Goal: Transaction & Acquisition: Purchase product/service

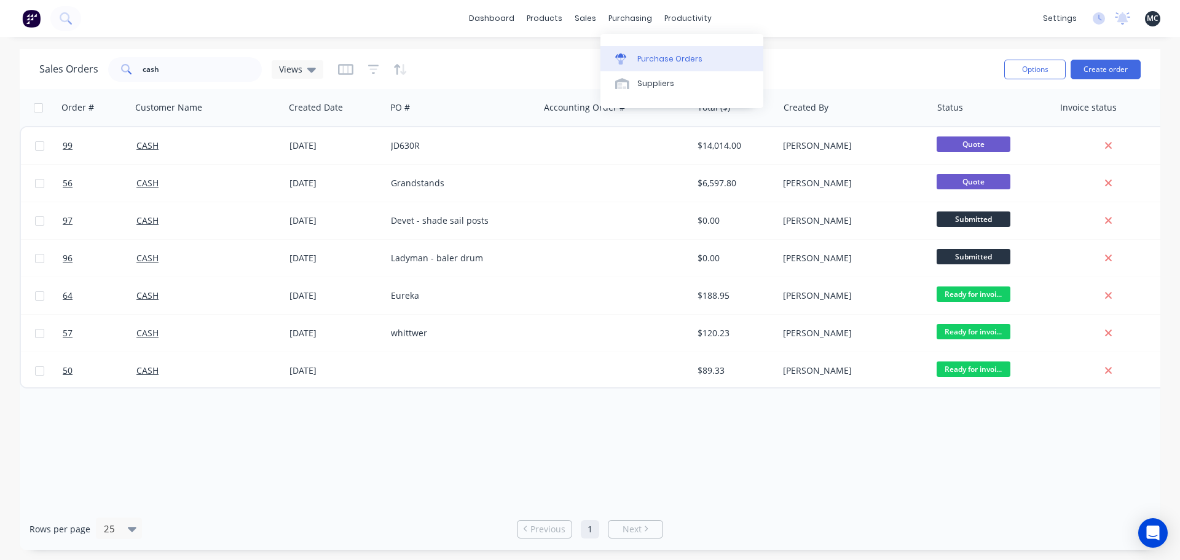
click at [645, 51] on link "Purchase Orders" at bounding box center [681, 58] width 163 height 25
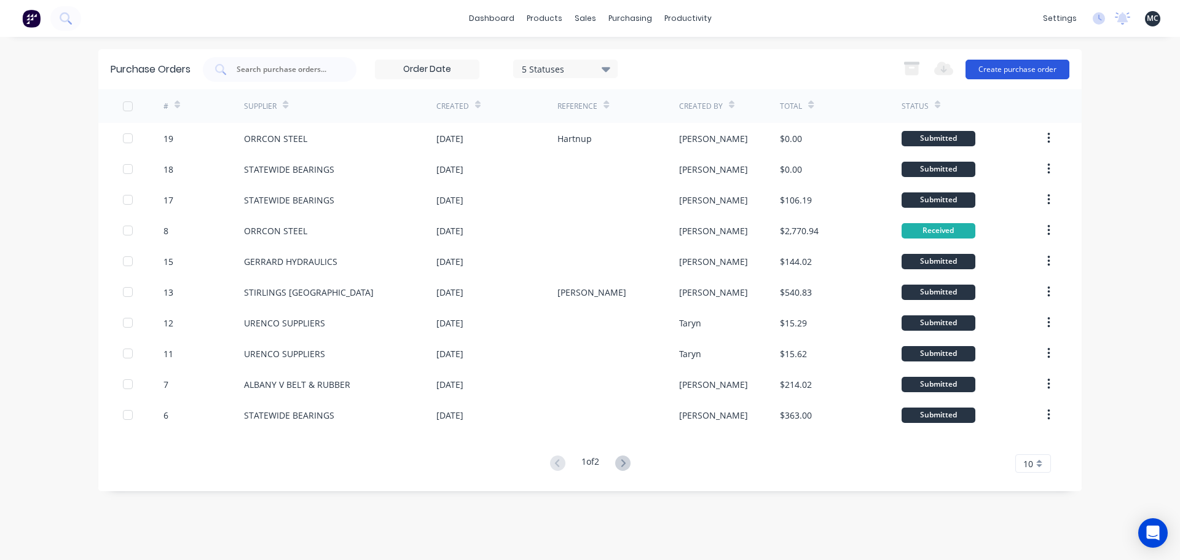
click at [1001, 71] on button "Create purchase order" at bounding box center [1017, 70] width 104 height 20
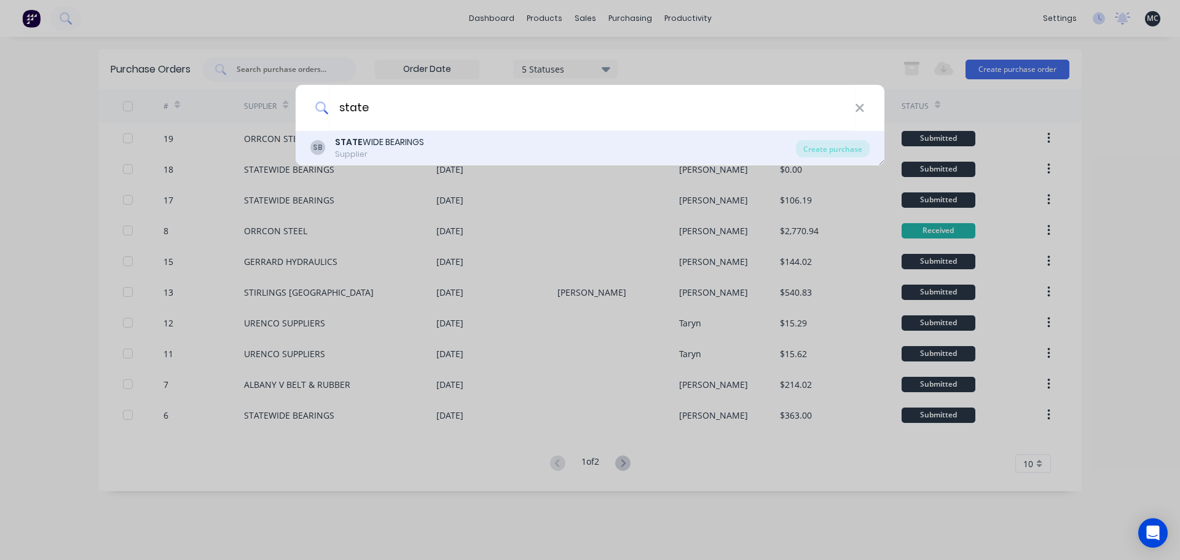
type input "state"
click at [426, 151] on div "SB STATE WIDE BEARINGS Supplier" at bounding box center [552, 148] width 485 height 24
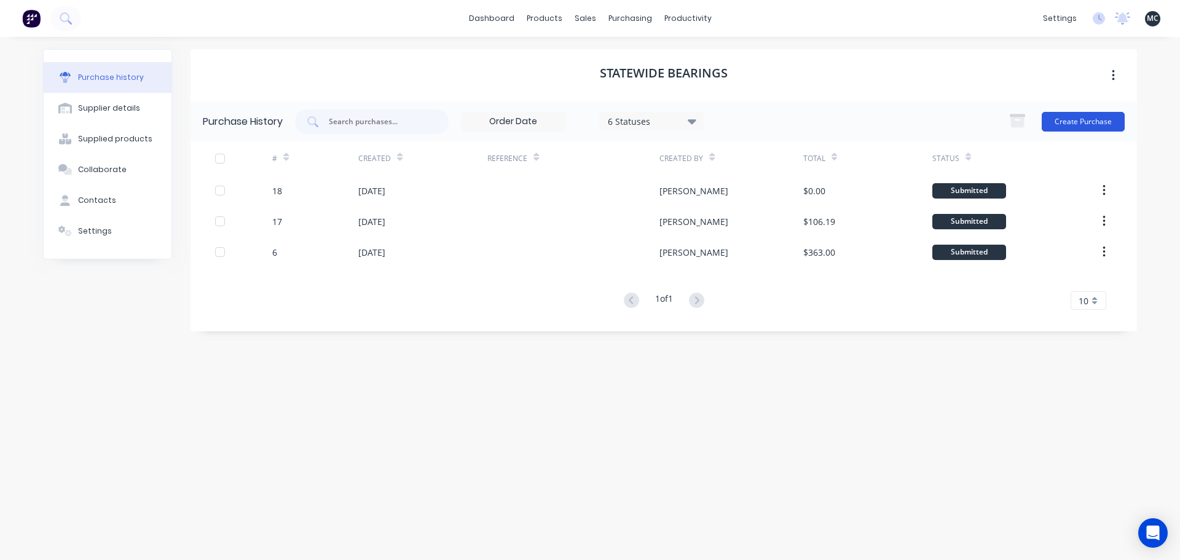
click at [1066, 122] on button "Create Purchase" at bounding box center [1083, 122] width 83 height 20
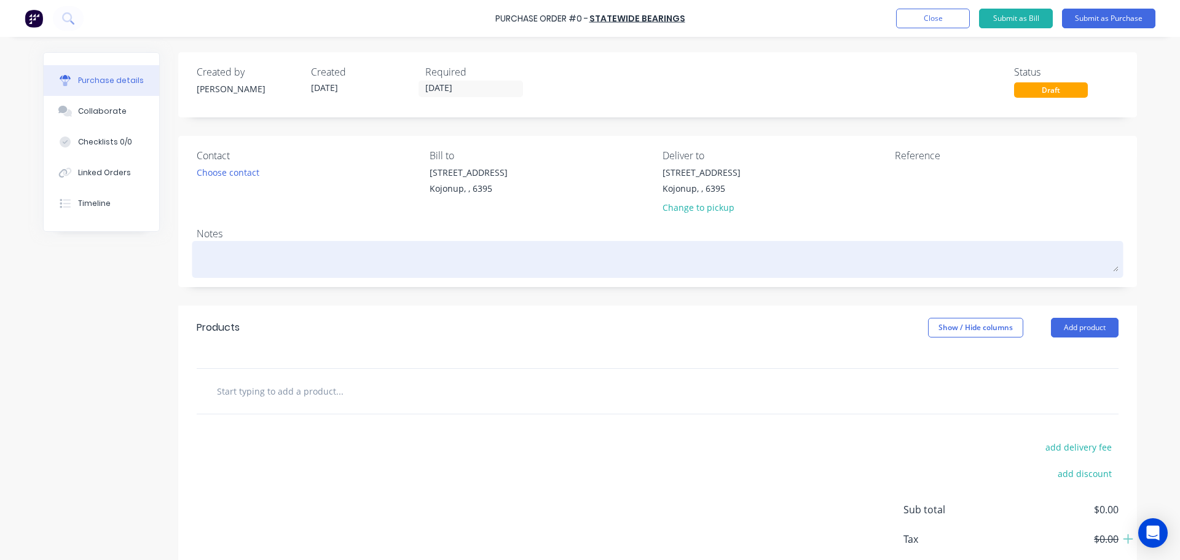
click at [267, 254] on textarea at bounding box center [658, 258] width 922 height 28
click at [226, 268] on textarea at bounding box center [658, 258] width 922 height 28
paste textarea "ACC# 102431"
type textarea "x"
type textarea "ACC# 102431"
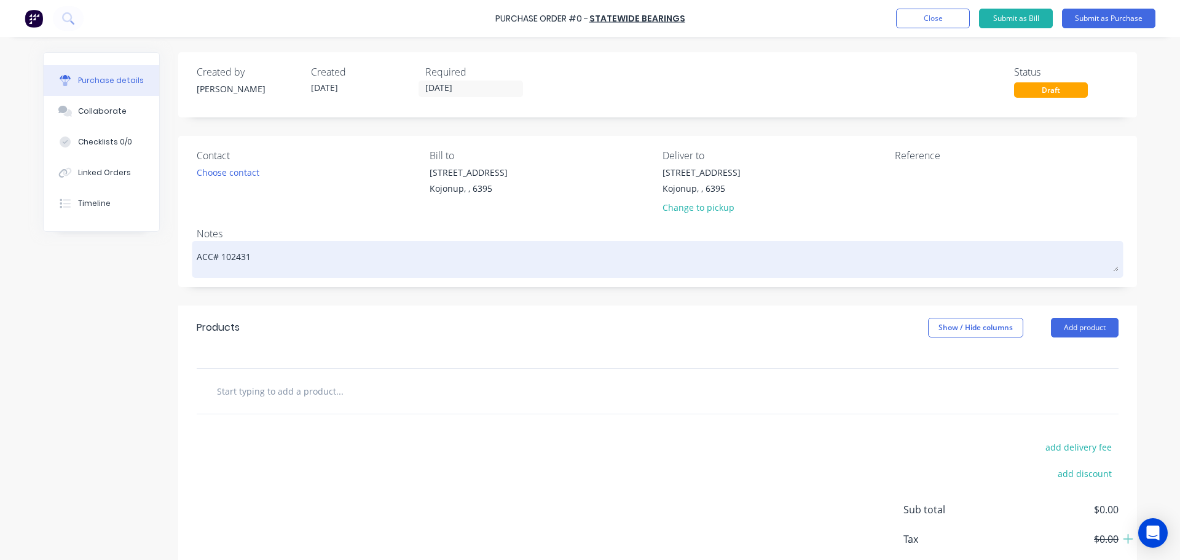
click at [197, 253] on textarea "ACC# 102431" at bounding box center [658, 258] width 922 height 28
type textarea "x"
type textarea "PACC# 102431"
type textarea "x"
type textarea "PlACC# 102431"
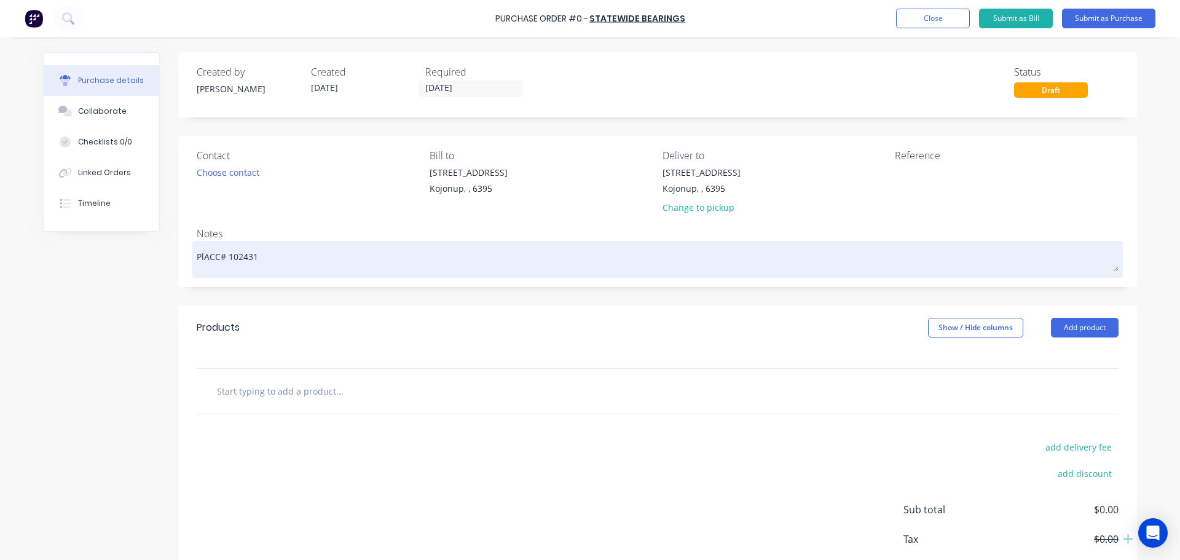
type textarea "x"
type textarea "PleACC# 102431"
type textarea "x"
type textarea "PleaACC# 102431"
type textarea "x"
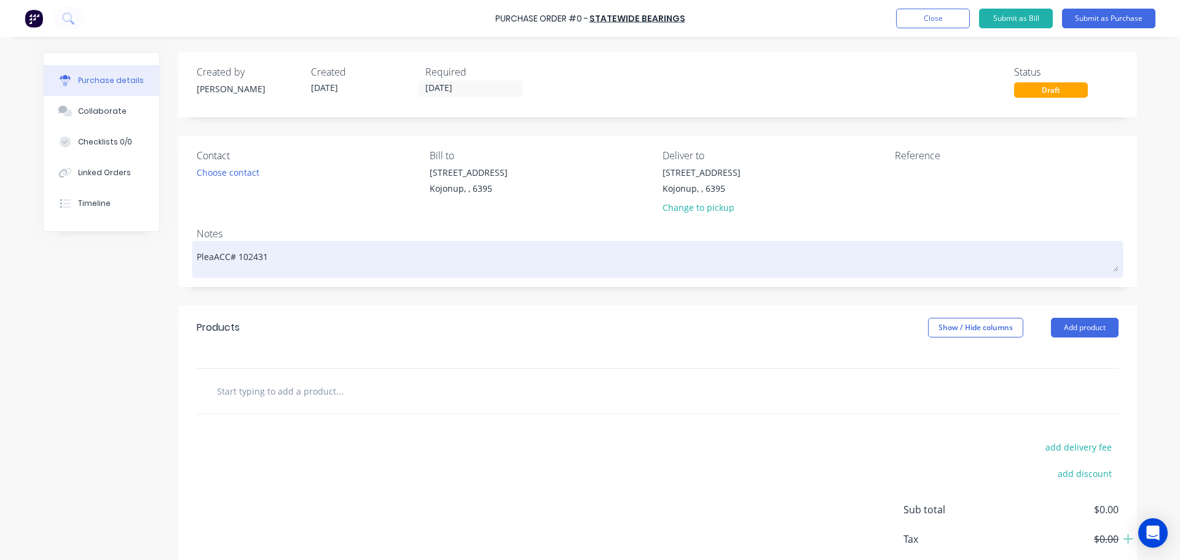
type textarea "PleasACC# 102431"
type textarea "x"
type textarea "PleaseACC# 102431"
type textarea "x"
type textarea "Please ACC# 102431"
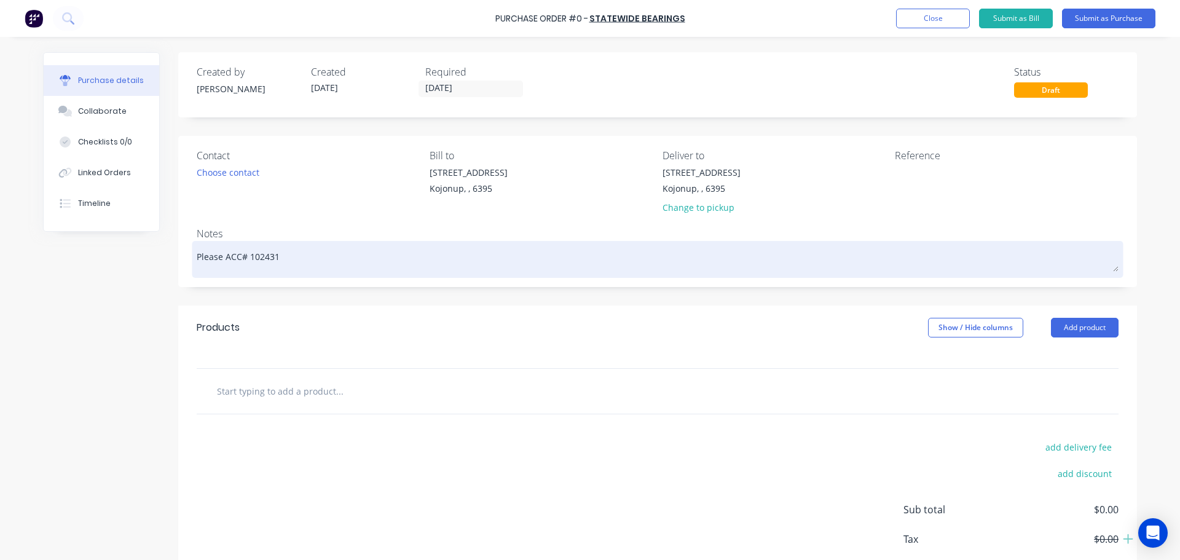
type textarea "x"
type textarea "Please sACC# 102431"
type textarea "x"
type textarea "Please seACC# 102431"
type textarea "x"
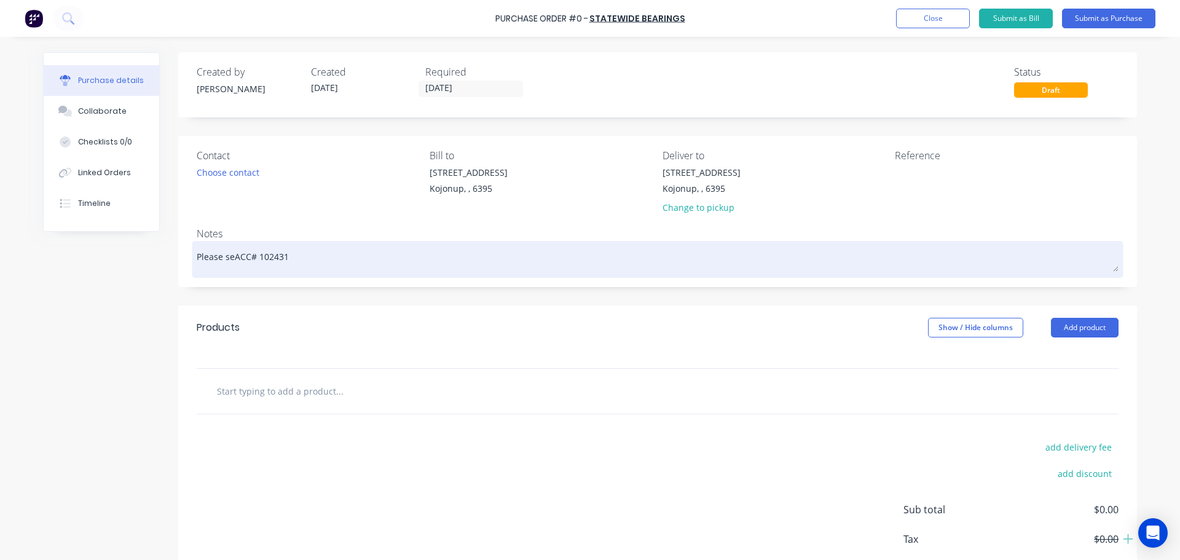
type textarea "Please senACC# 102431"
type textarea "x"
type textarea "Please sendACC# 102431"
type textarea "x"
type textarea "Please send ACC# 102431"
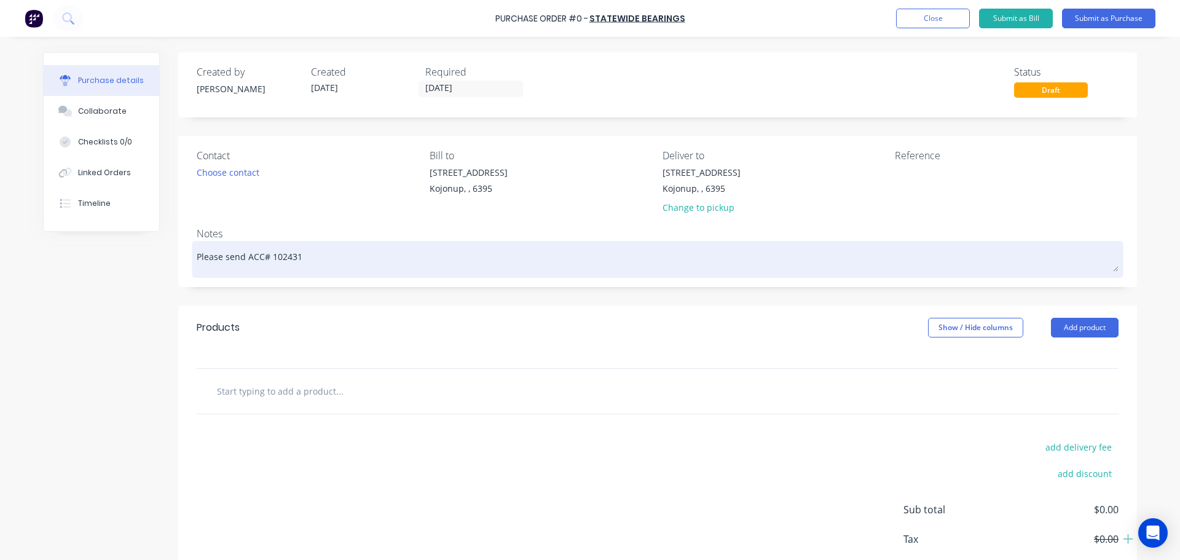
type textarea "x"
type textarea "Please send vACC# 102431"
type textarea "x"
type textarea "Please send viACC# 102431"
type textarea "x"
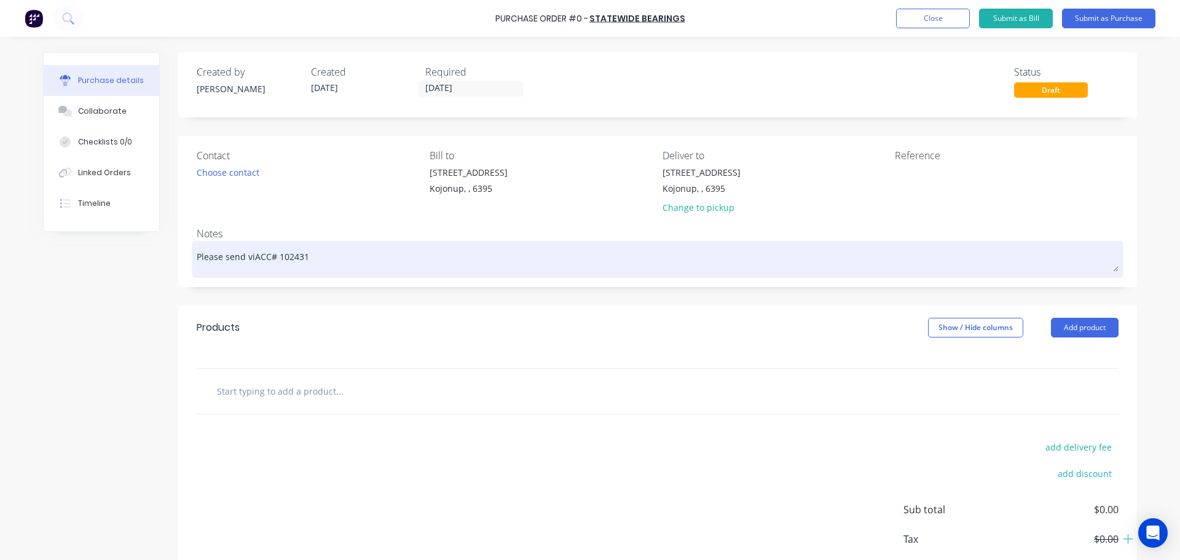
type textarea "Please send viaACC# 102431"
type textarea "x"
type textarea "Please send via ACC# 102431"
type textarea "x"
type textarea "Please send via KACC# 102431"
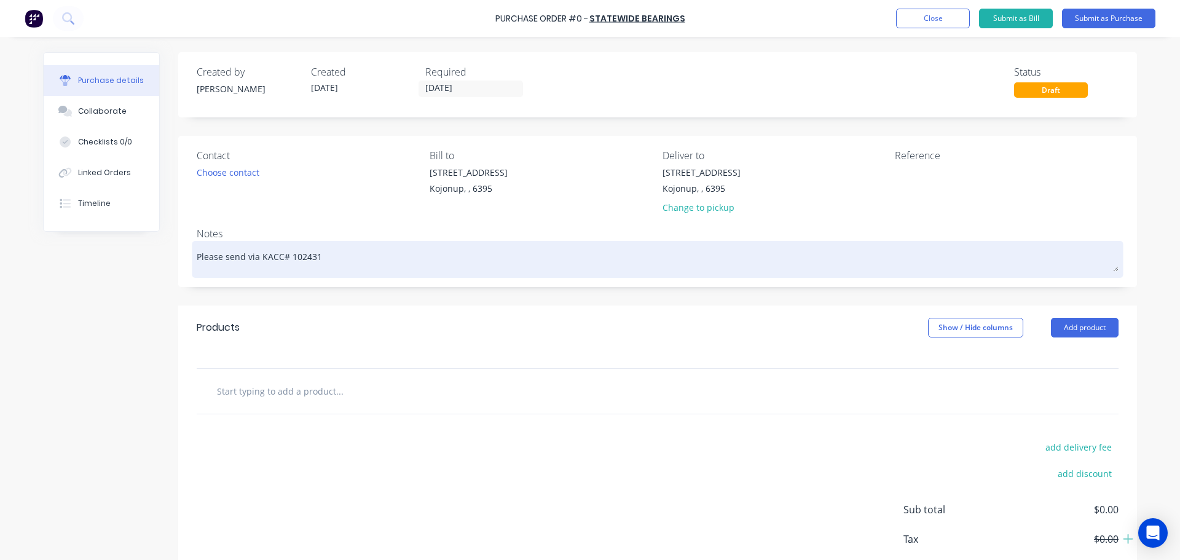
type textarea "x"
type textarea "Please send via KaACC# 102431"
type textarea "x"
type textarea "Please send via KalACC# 102431"
type textarea "x"
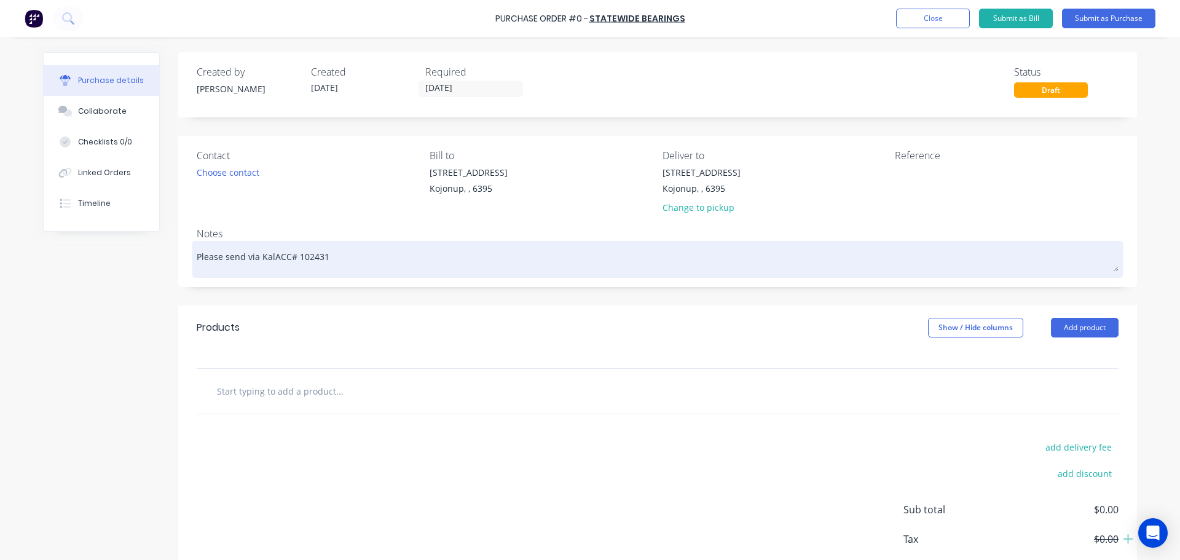
type textarea "Please send via KaleACC# 102431"
type textarea "x"
type textarea "Please send via KalexACC# 102431"
type textarea "x"
type textarea "Please send via KalexpACC# 102431"
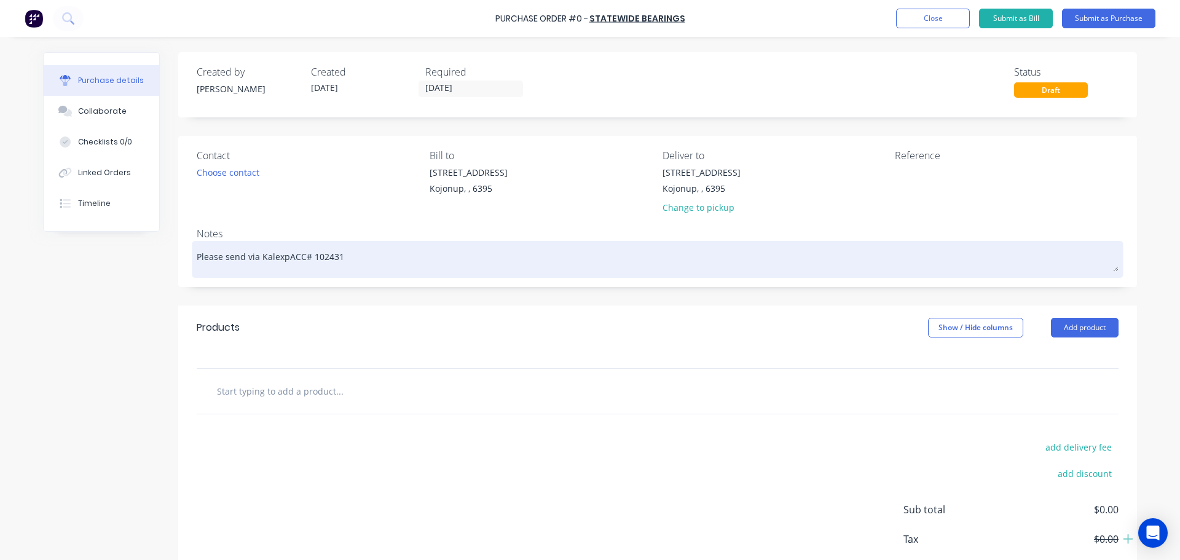
type textarea "x"
type textarea "Please send via KalexprACC# 102431"
type textarea "x"
type textarea "Please send via KalexpreACC# 102431"
type textarea "x"
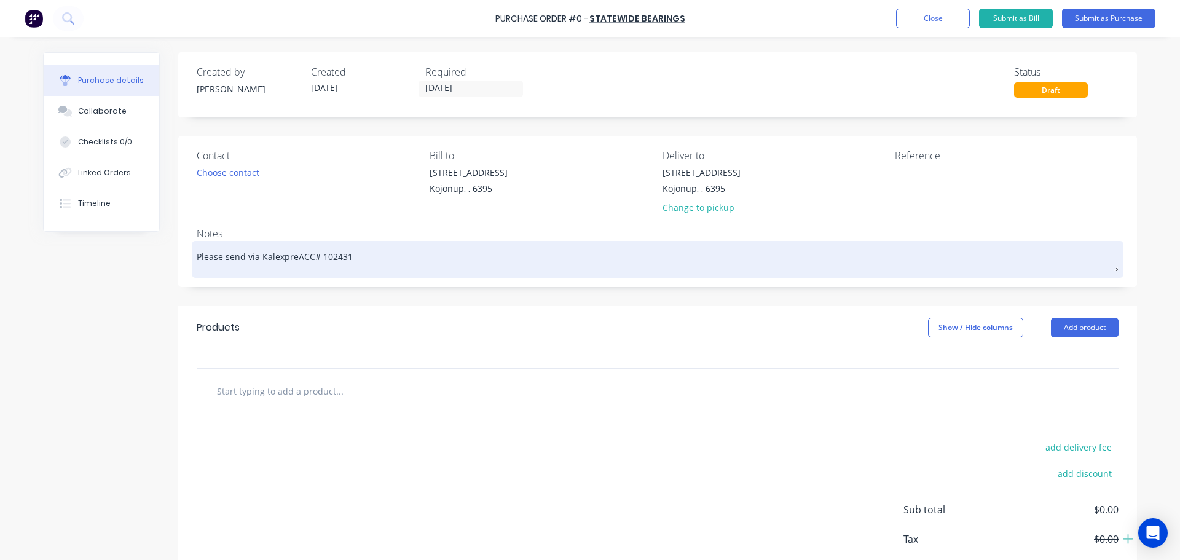
type textarea "Please send via KalexpresACC# 102431"
type textarea "x"
type textarea "Please send via KalexpressACC# 102431"
type textarea "x"
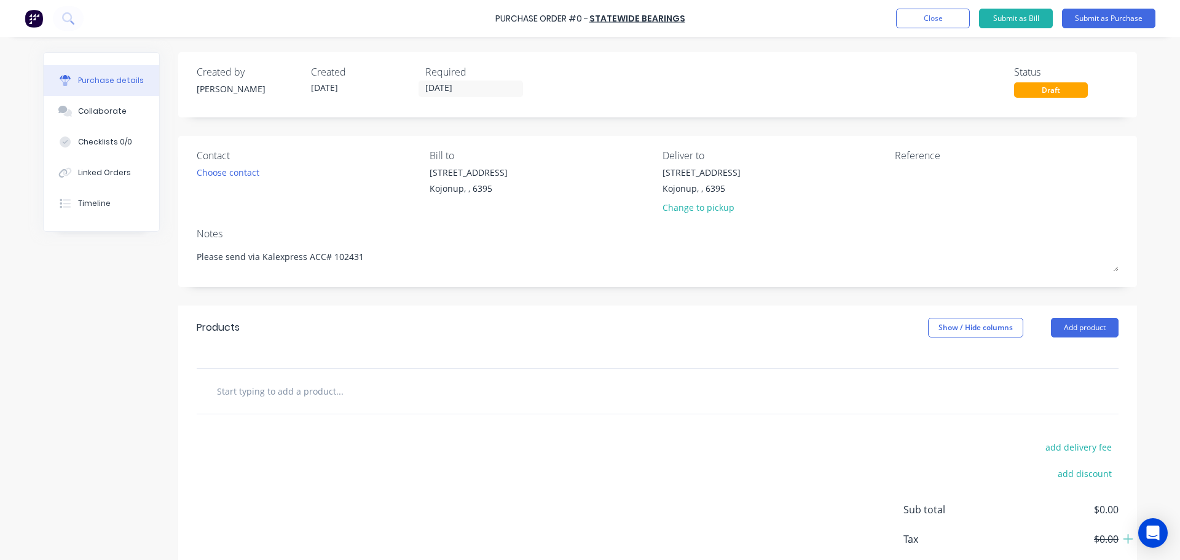
type textarea "Please send via Kalexpress ACC# 102431"
click at [294, 395] on input "text" at bounding box center [339, 391] width 246 height 25
type textarea "x"
type textarea "Please send via Kalexpress ACC# 102431"
click at [277, 394] on input "text" at bounding box center [339, 391] width 246 height 25
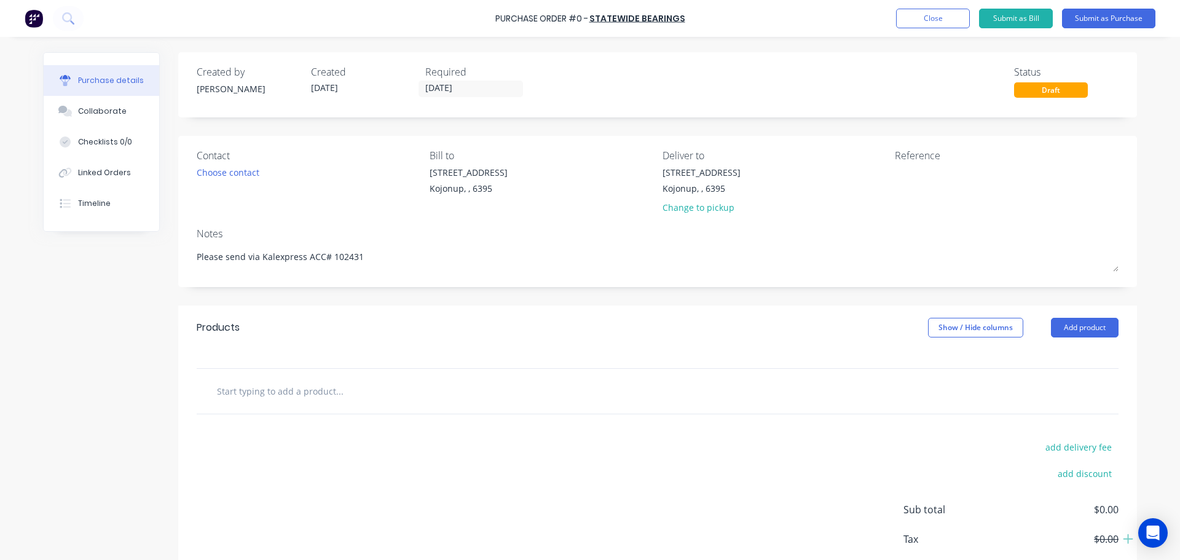
paste input "I32TZ48K125"
type textarea "x"
type input "I32TZ48K125"
type textarea "x"
type input "I32TZ48K125"
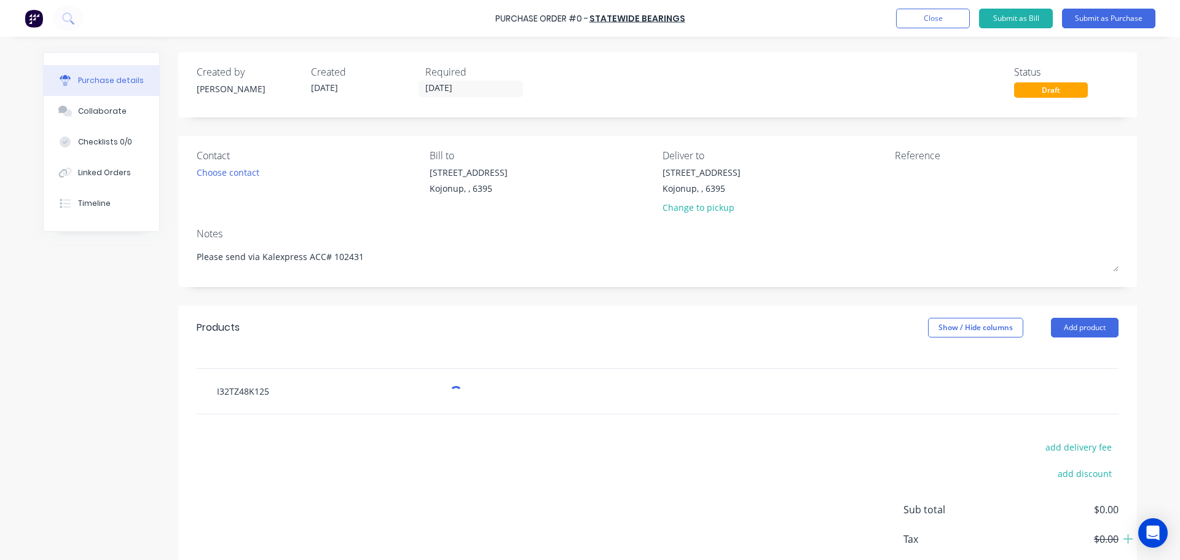
type textarea "x"
type input "I32TZ48K125"
click at [288, 382] on input "I32TZ48K125" at bounding box center [339, 391] width 246 height 25
paste input "SWIVEL CASTOR WITH BRAKE"
type textarea "x"
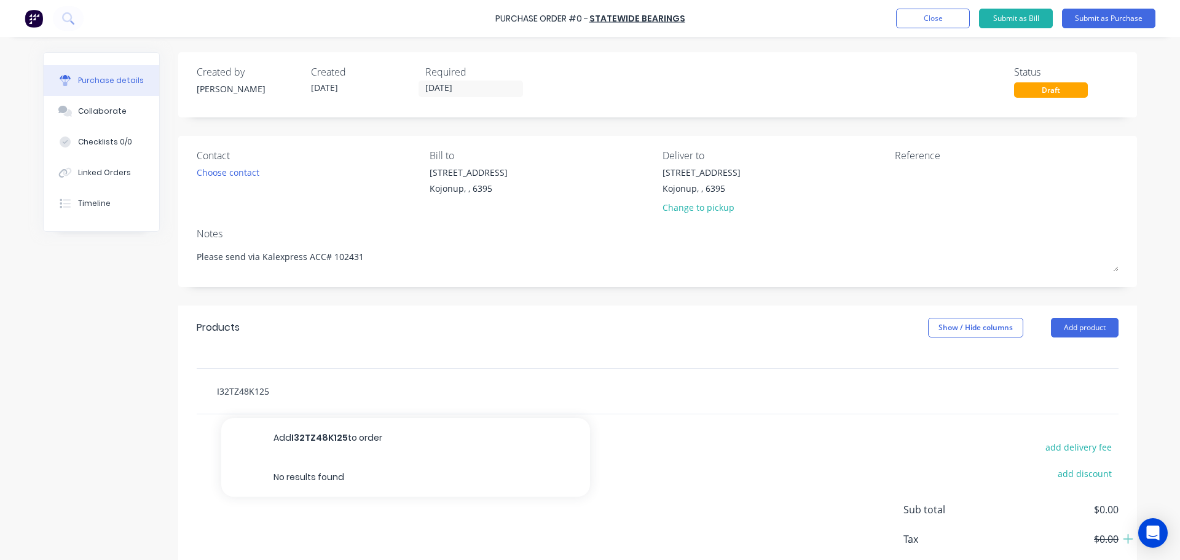
type input "I32TZ48K125 SWIVEL CASTOR WITH BRAKE"
type textarea "x"
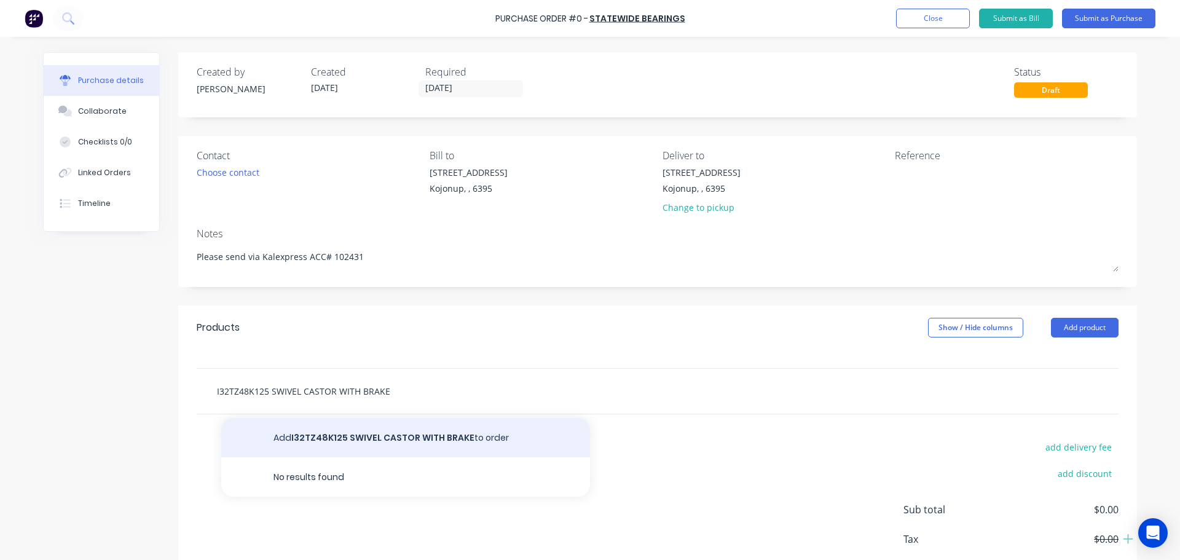
type input "I32TZ48K125 SWIVEL CASTOR WITH BRAKE"
click at [388, 436] on button "Add I32TZ48K125 SWIVEL CASTOR WITH BRAKE to order" at bounding box center [405, 437] width 369 height 39
type textarea "x"
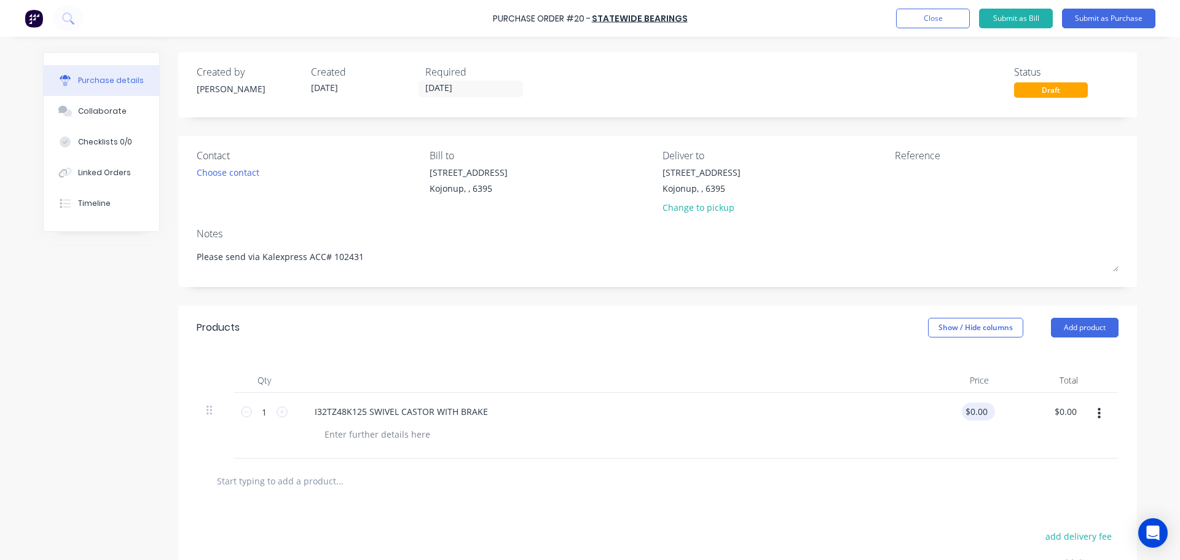
type textarea "x"
click at [980, 414] on input "0.00" at bounding box center [976, 411] width 28 height 18
type input "0"
type input "32.12"
click at [251, 481] on input "text" at bounding box center [339, 480] width 246 height 25
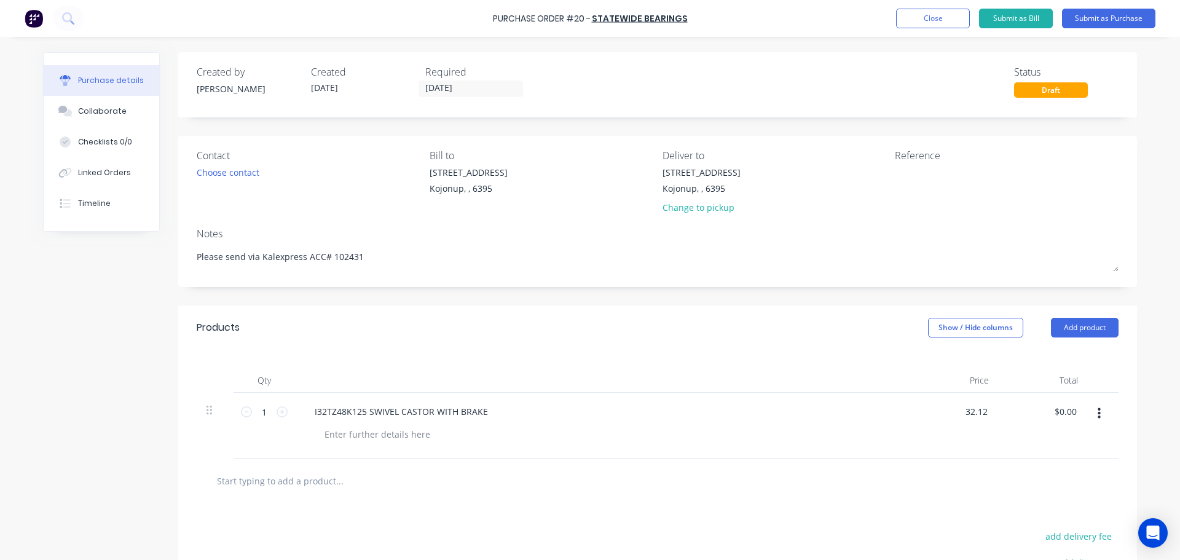
type textarea "x"
type input "$32.12"
click at [261, 482] on input "text" at bounding box center [339, 480] width 246 height 25
paste input "I32AZ48K125"
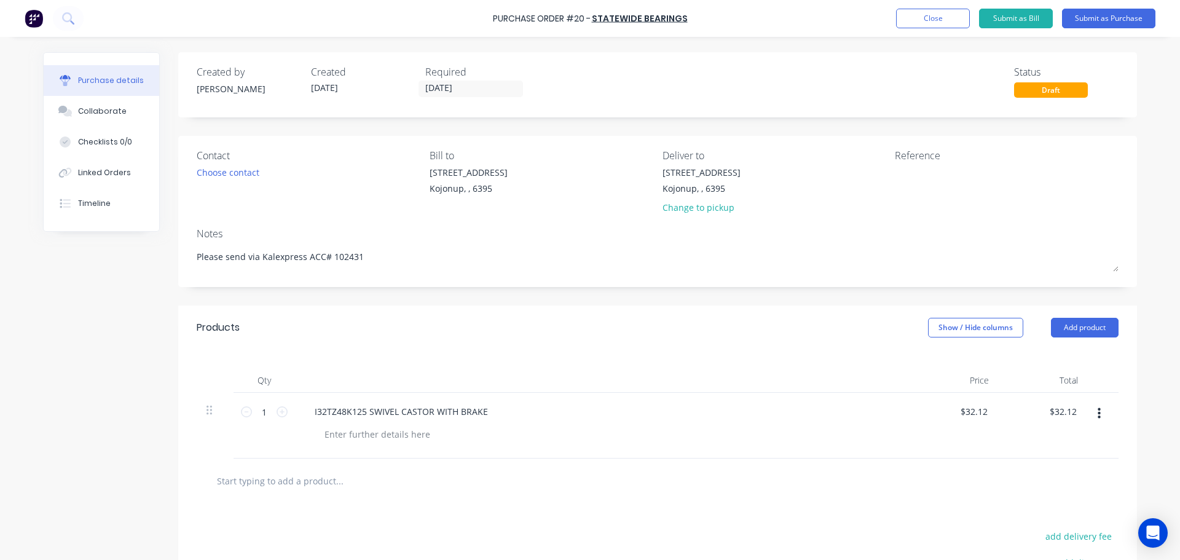
type textarea "x"
type input "I32AZ48K125"
type textarea "x"
type input "I32AZ48K125"
drag, startPoint x: 302, startPoint y: 470, endPoint x: 299, endPoint y: 479, distance: 9.5
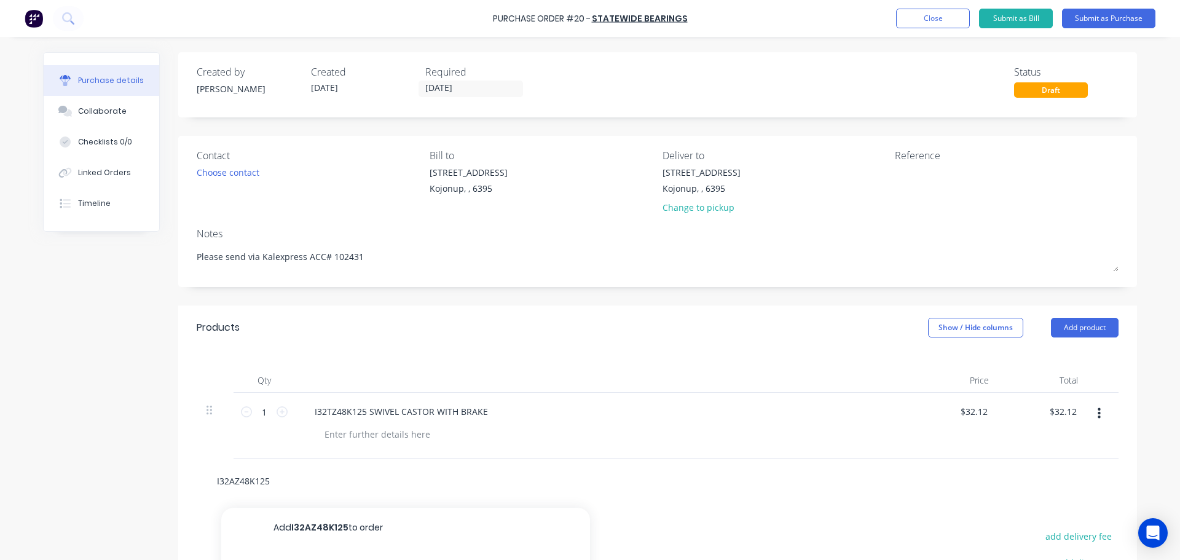
click at [300, 476] on input "I32AZ48K125" at bounding box center [339, 480] width 246 height 25
type textarea "x"
type input "I32AZ48K125"
type textarea "x"
type input "I32AZ48K125"
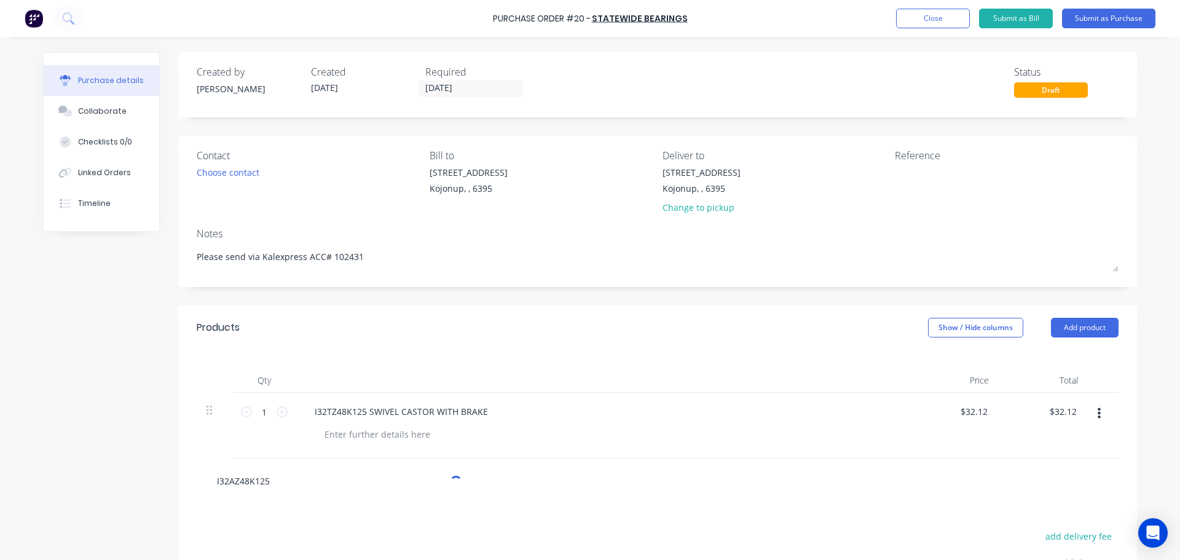
paste input "125MM SWIVEL CASTOR"
type textarea "x"
type input "I32AZ48K125 125MM SWIVEL CASTOR"
type textarea "x"
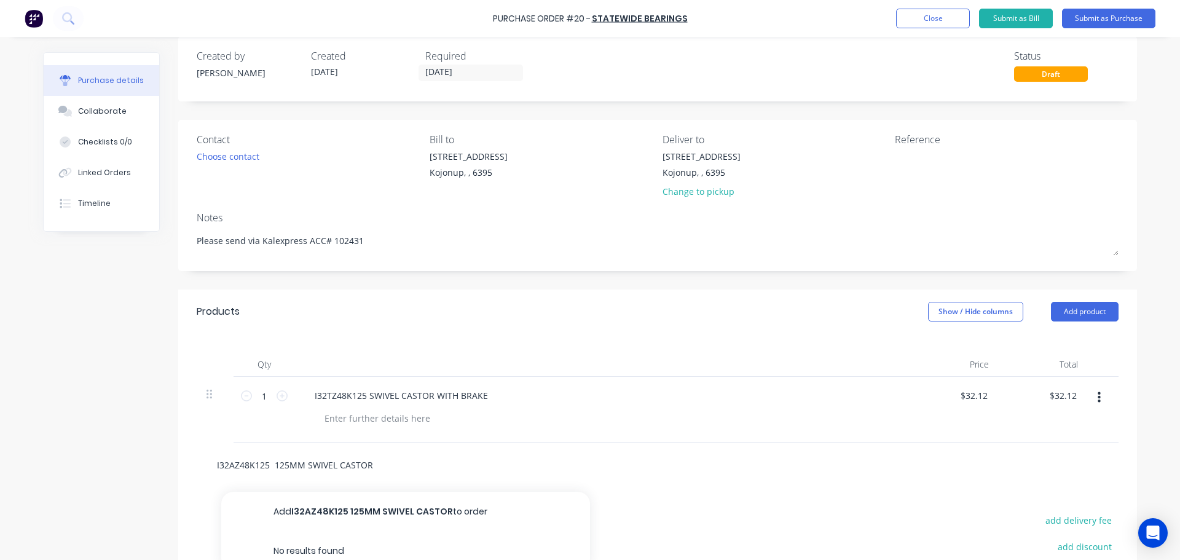
scroll to position [61, 0]
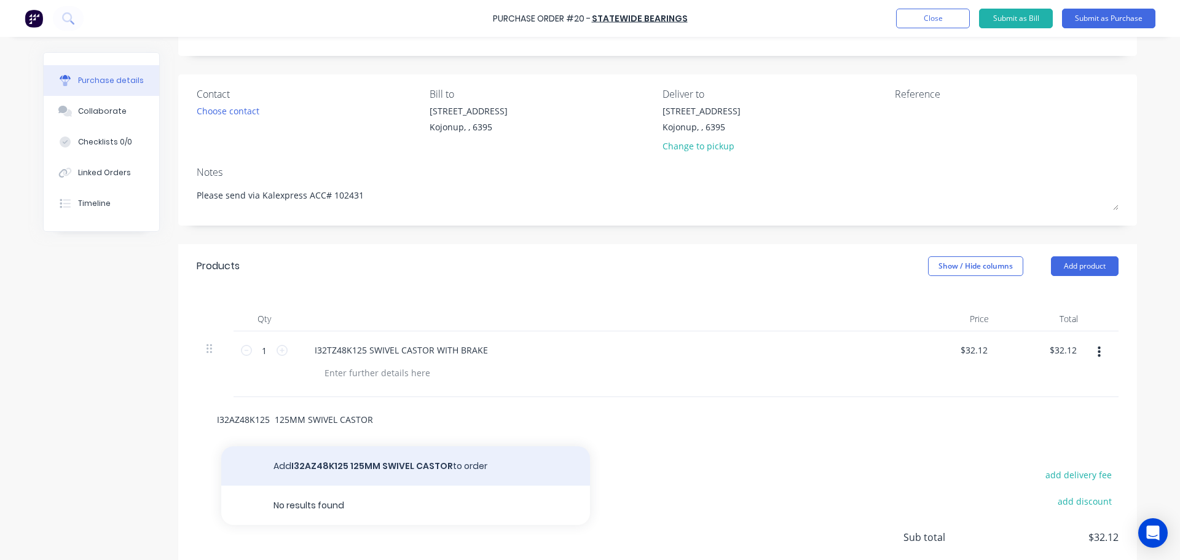
type input "I32AZ48K125 125MM SWIVEL CASTOR"
click at [359, 457] on button "Add I32AZ48K125 125MM SWIVEL CASTOR to order" at bounding box center [405, 465] width 369 height 39
type textarea "x"
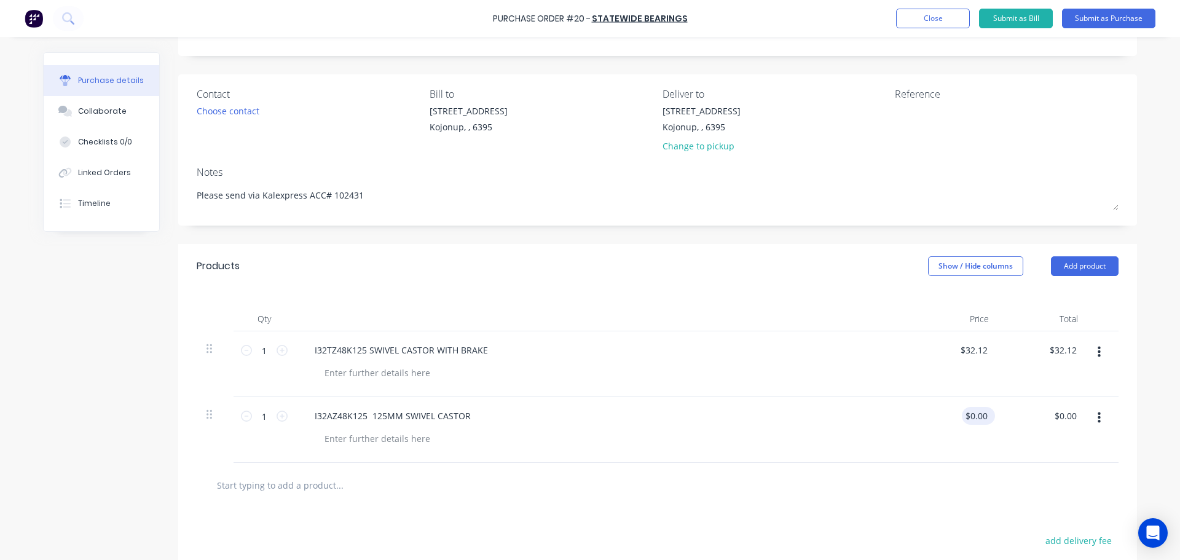
type textarea "x"
type input "0.00"
click at [975, 420] on input "0.00" at bounding box center [976, 416] width 28 height 18
type textarea "x"
click at [984, 416] on input "0.00" at bounding box center [978, 416] width 23 height 18
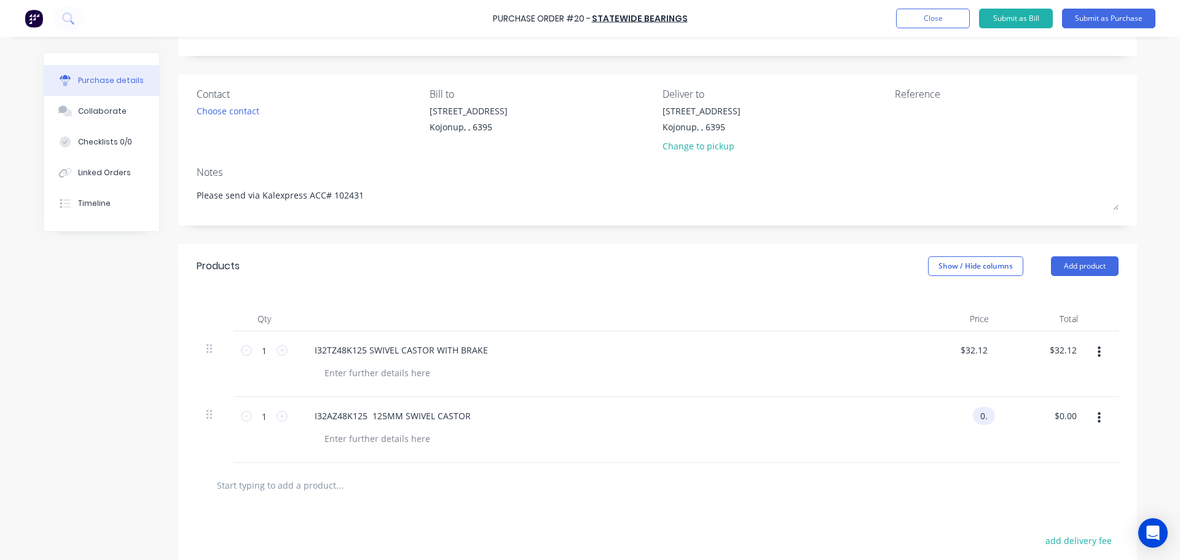
type input "0"
type input "25.56"
click at [850, 469] on div at bounding box center [658, 485] width 922 height 45
type textarea "x"
type input "$25.56"
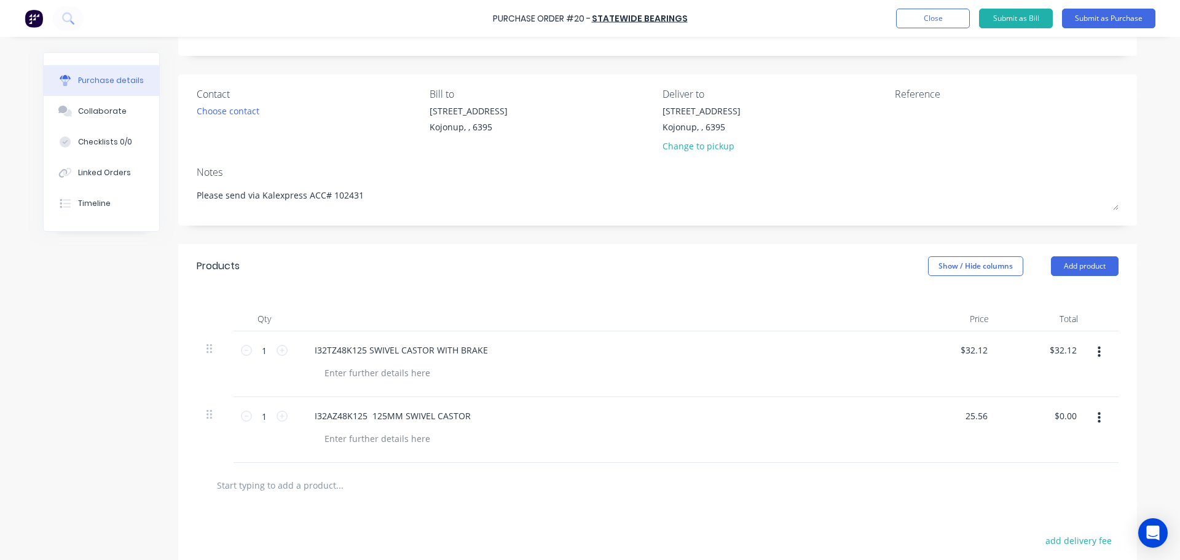
type input "$25.56"
click at [367, 351] on div "I32TZ48K125 SWIVEL CASTOR WITH BRAKE" at bounding box center [401, 350] width 193 height 18
type textarea "x"
click at [364, 348] on div "I32TZ48K125 SWIVEL CASTOR WITH BRAKE" at bounding box center [401, 350] width 193 height 18
click at [366, 415] on div "I32AZ48K125 125MM SWIVEL CASTOR" at bounding box center [393, 416] width 176 height 18
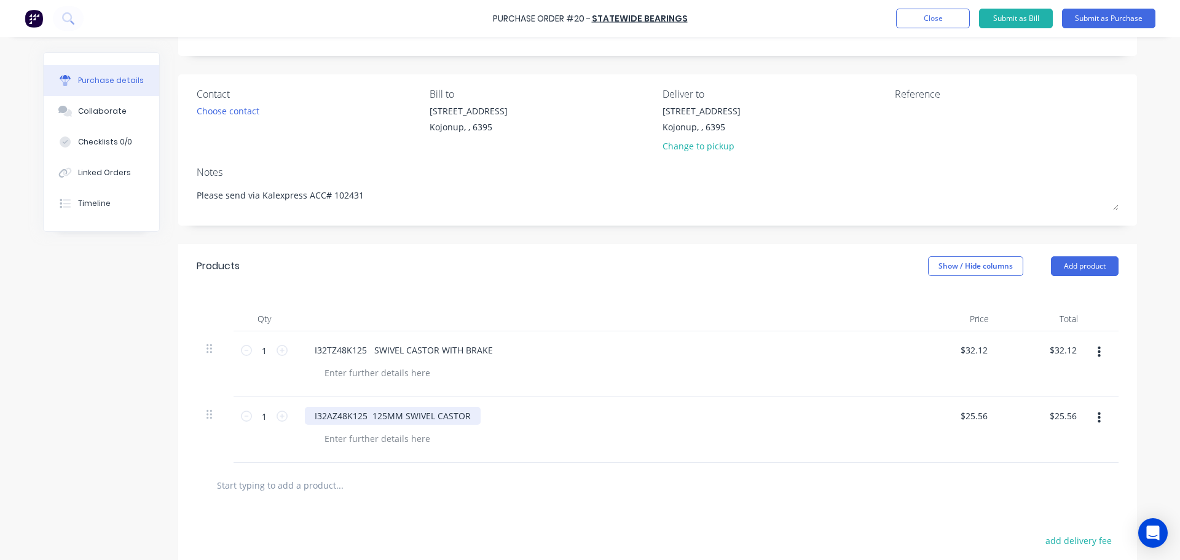
type textarea "x"
click at [280, 419] on icon at bounding box center [282, 415] width 11 height 11
type textarea "x"
type input "2"
type input "$51.12"
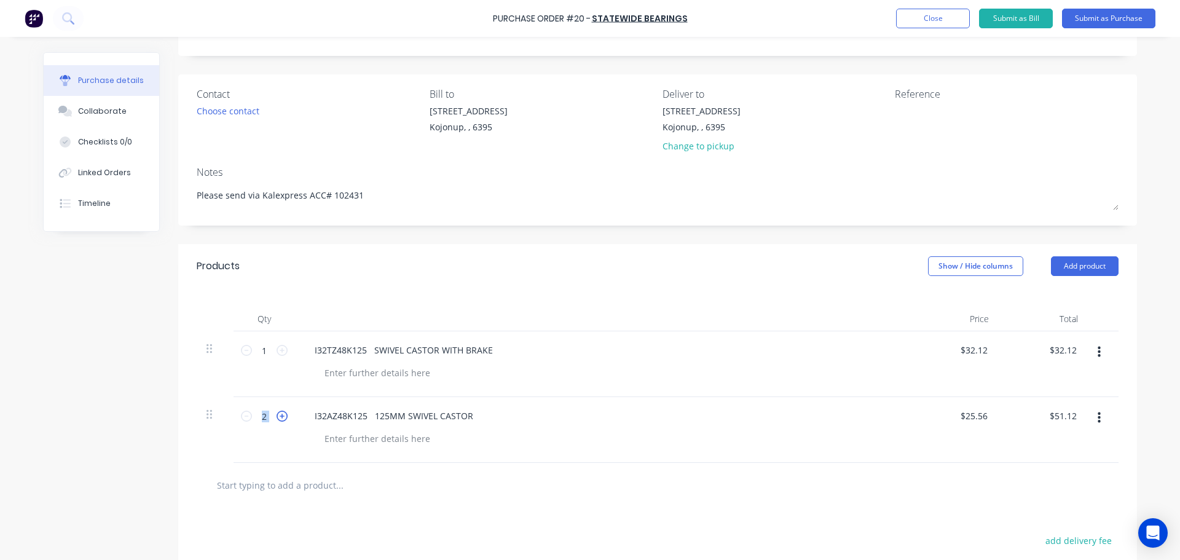
click at [280, 419] on icon at bounding box center [282, 415] width 11 height 11
type textarea "x"
type input "3"
type input "$76.68"
click at [280, 419] on icon at bounding box center [282, 415] width 11 height 11
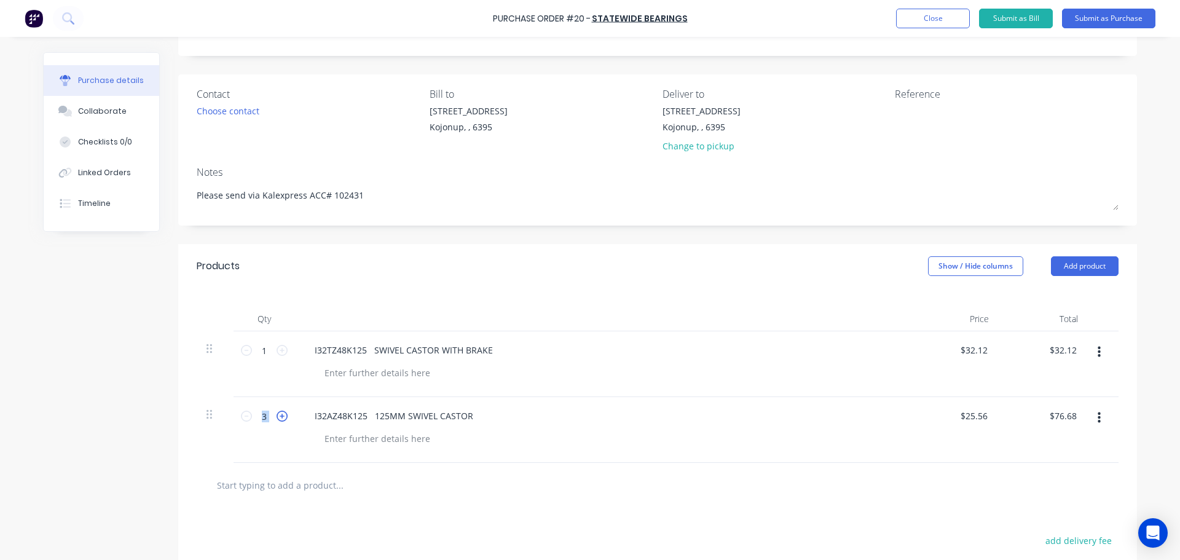
type textarea "x"
type input "4"
type input "$102.24"
click at [277, 355] on icon at bounding box center [282, 350] width 11 height 11
type textarea "x"
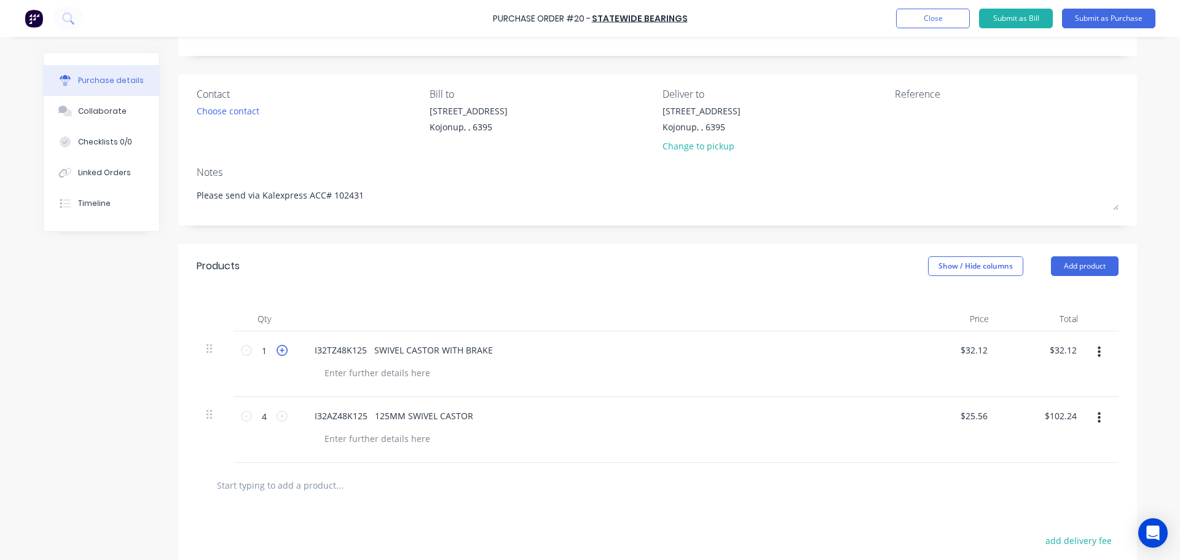
type input "2"
type input "$64.24"
click at [277, 355] on icon at bounding box center [282, 350] width 11 height 11
type textarea "x"
type input "3"
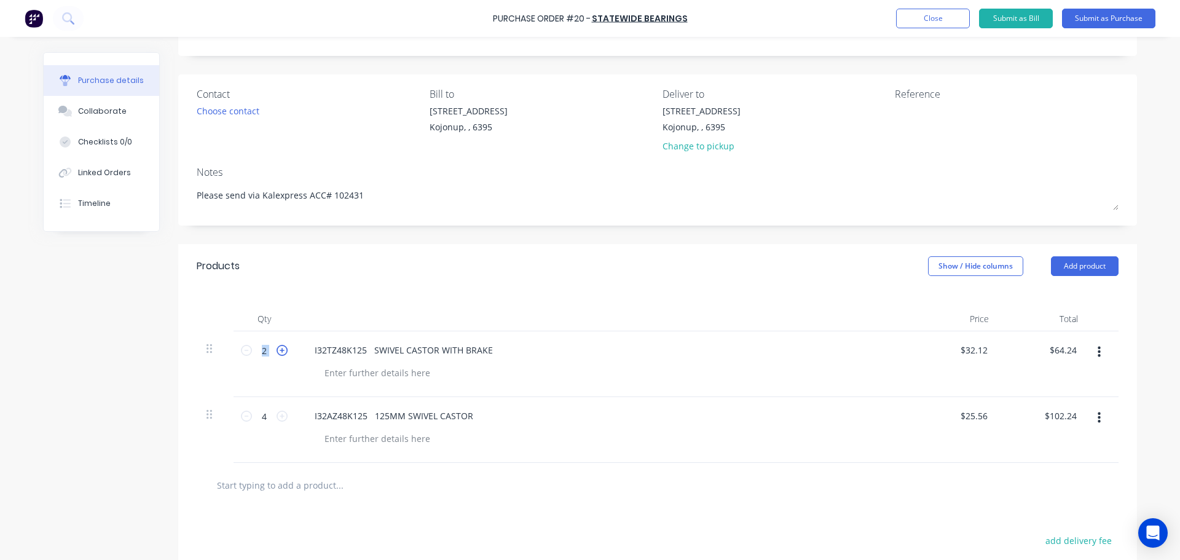
type input "$96.36"
click at [277, 355] on icon at bounding box center [282, 350] width 11 height 11
type textarea "x"
type input "4"
type input "$128.48"
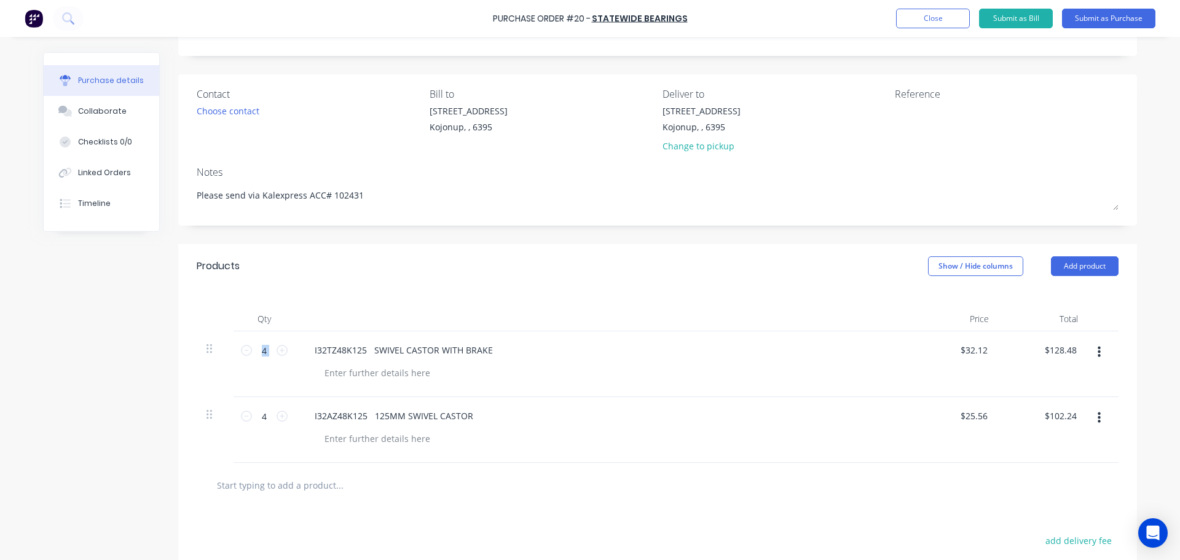
scroll to position [224, 0]
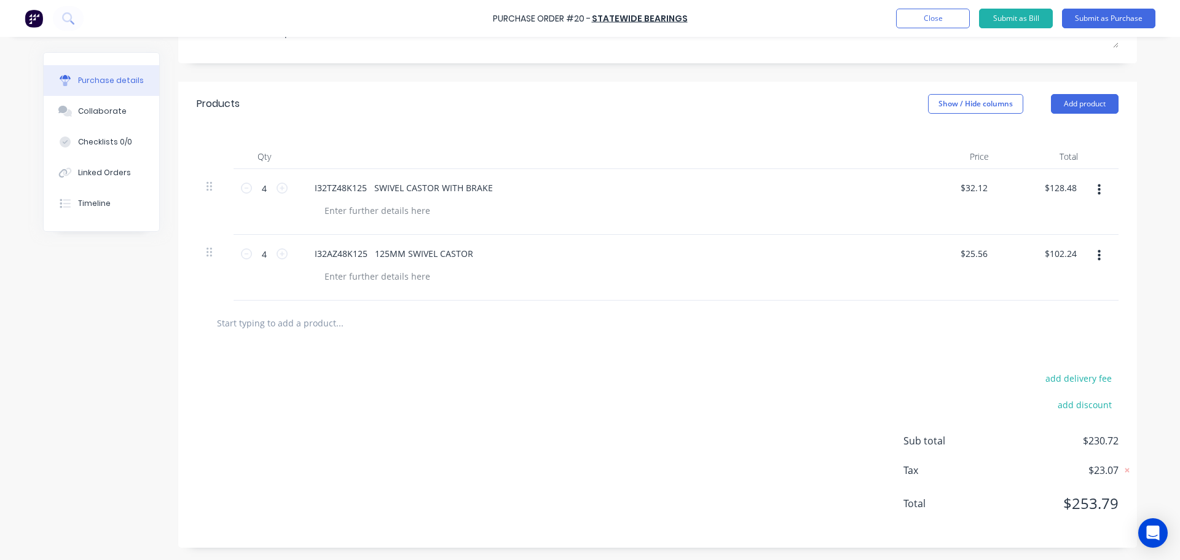
click at [752, 383] on div "add delivery fee add discount Sub total $230.72 Tax $23.07 Total $253.79" at bounding box center [657, 446] width 959 height 202
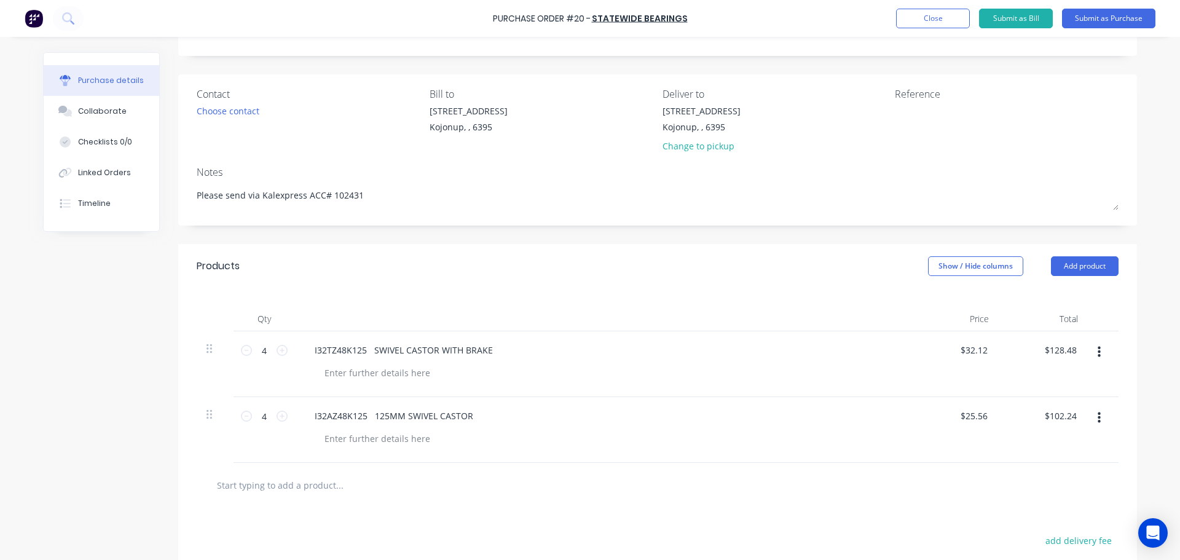
scroll to position [0, 0]
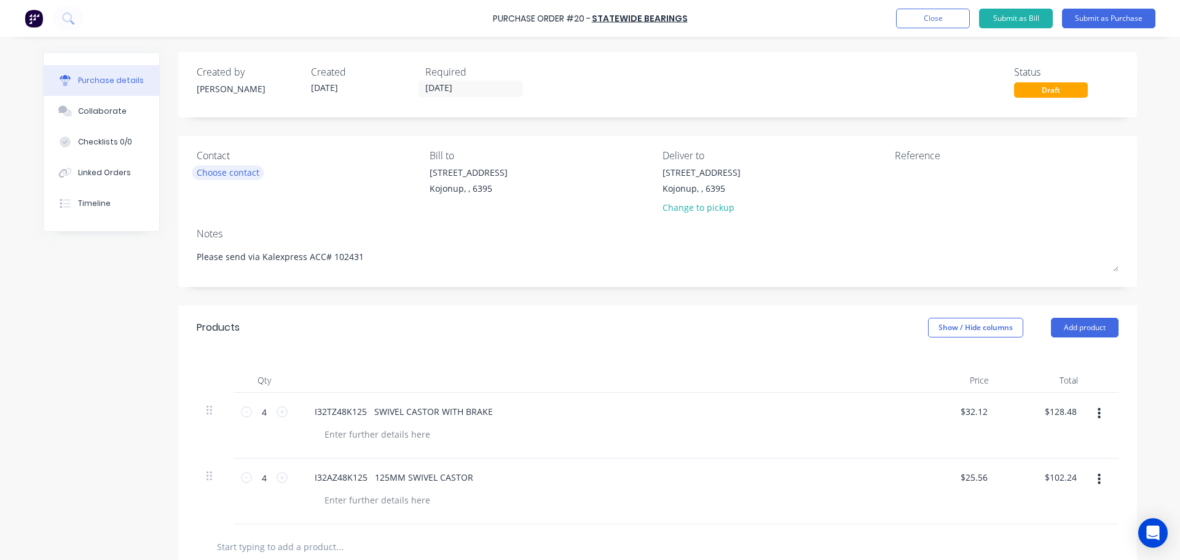
click at [233, 176] on div "Choose contact" at bounding box center [228, 172] width 63 height 13
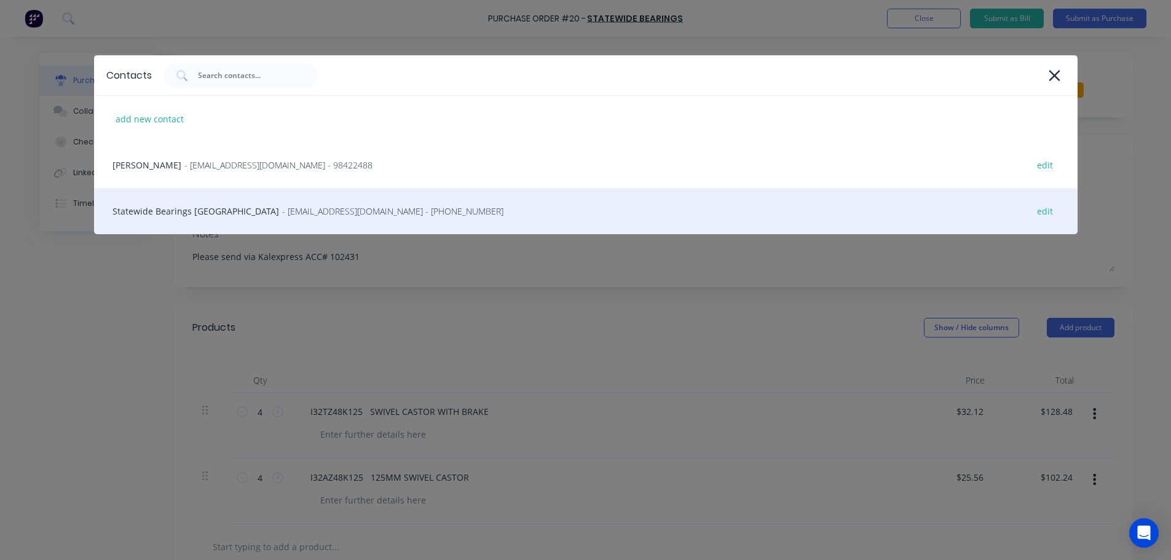
click at [398, 211] on span "- [EMAIL_ADDRESS][DOMAIN_NAME] - [PHONE_NUMBER]" at bounding box center [392, 211] width 221 height 13
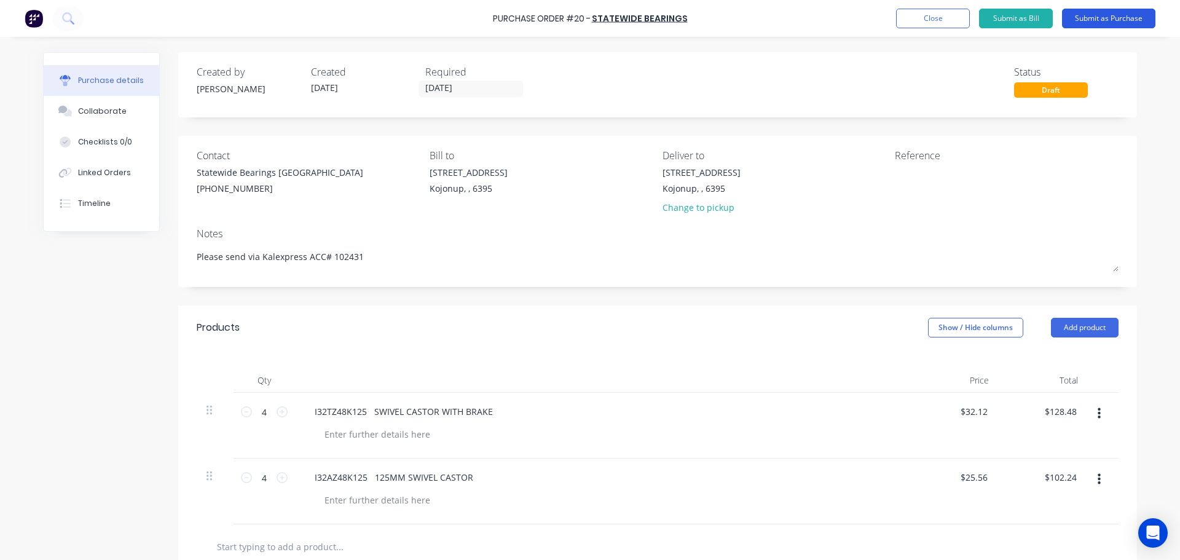
click at [1124, 17] on button "Submit as Purchase" at bounding box center [1108, 19] width 93 height 20
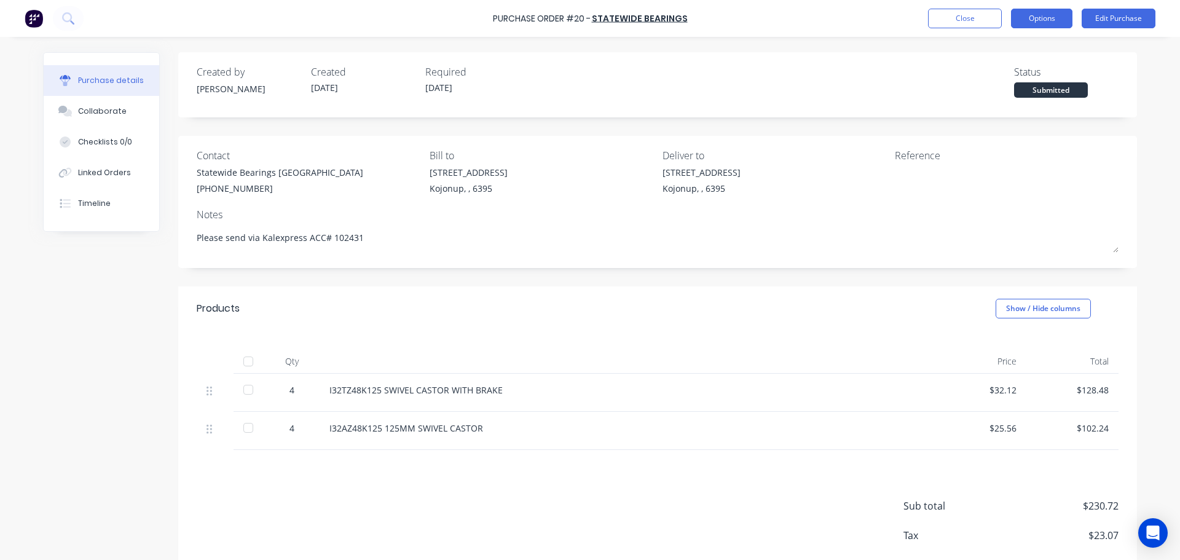
click at [1053, 18] on button "Options" at bounding box center [1041, 19] width 61 height 20
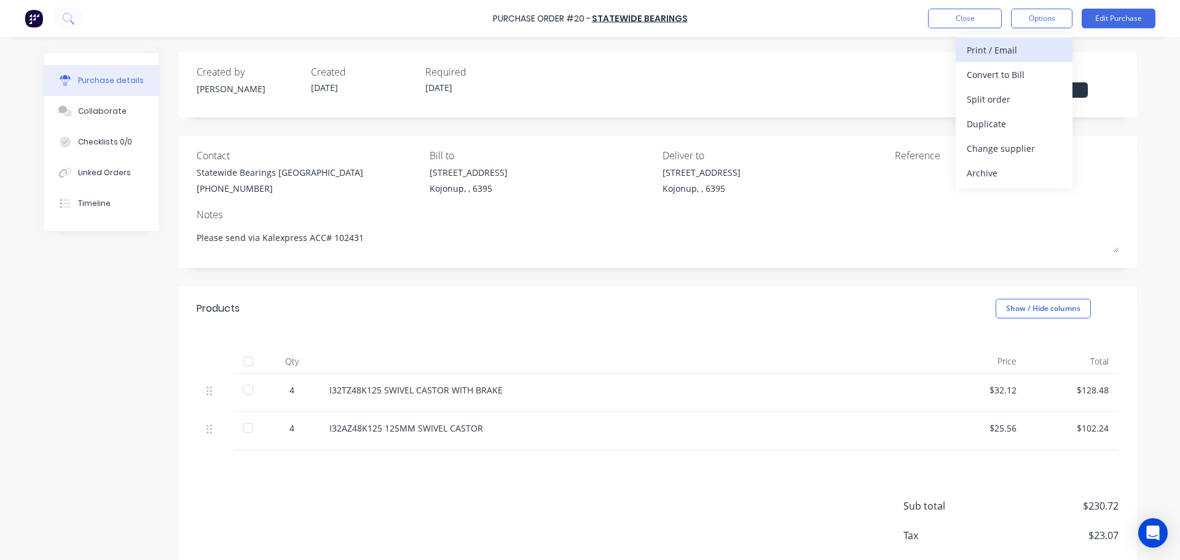
click at [991, 55] on div "Print / Email" at bounding box center [1014, 50] width 95 height 18
click at [989, 73] on div "With pricing" at bounding box center [1014, 75] width 95 height 18
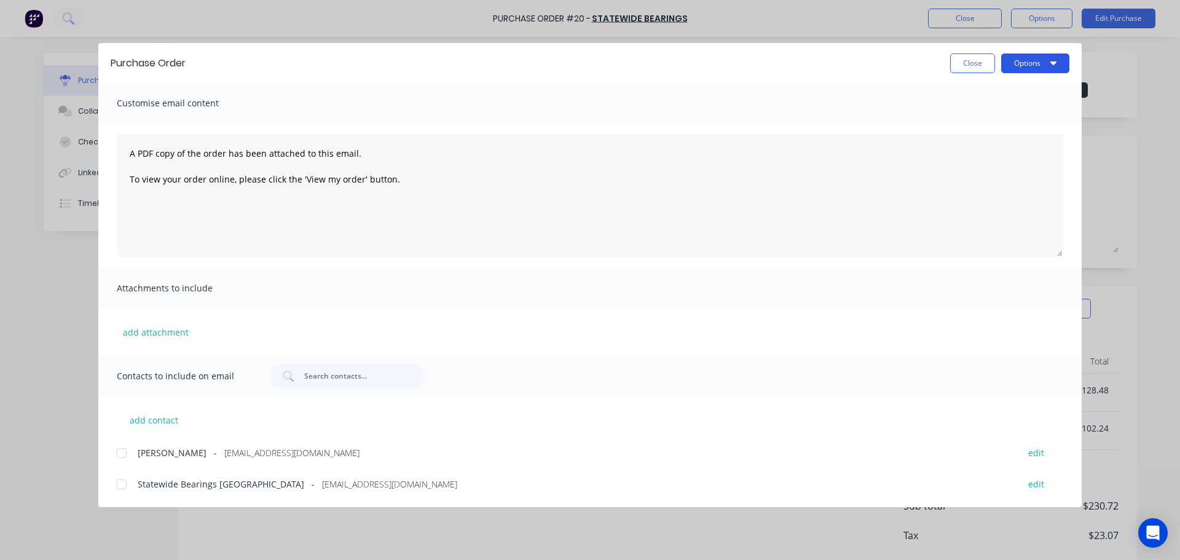
click at [1023, 64] on button "Options" at bounding box center [1035, 63] width 68 height 20
click at [991, 95] on div "Preview" at bounding box center [1011, 94] width 95 height 18
click at [967, 62] on button "Close" at bounding box center [972, 63] width 45 height 20
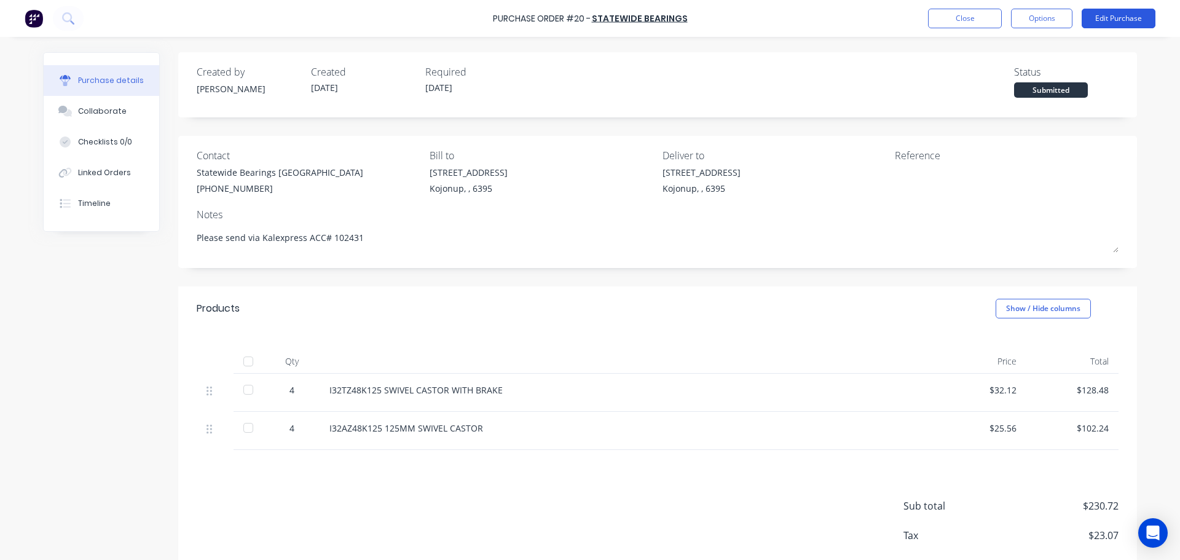
click at [1117, 14] on button "Edit Purchase" at bounding box center [1118, 19] width 74 height 20
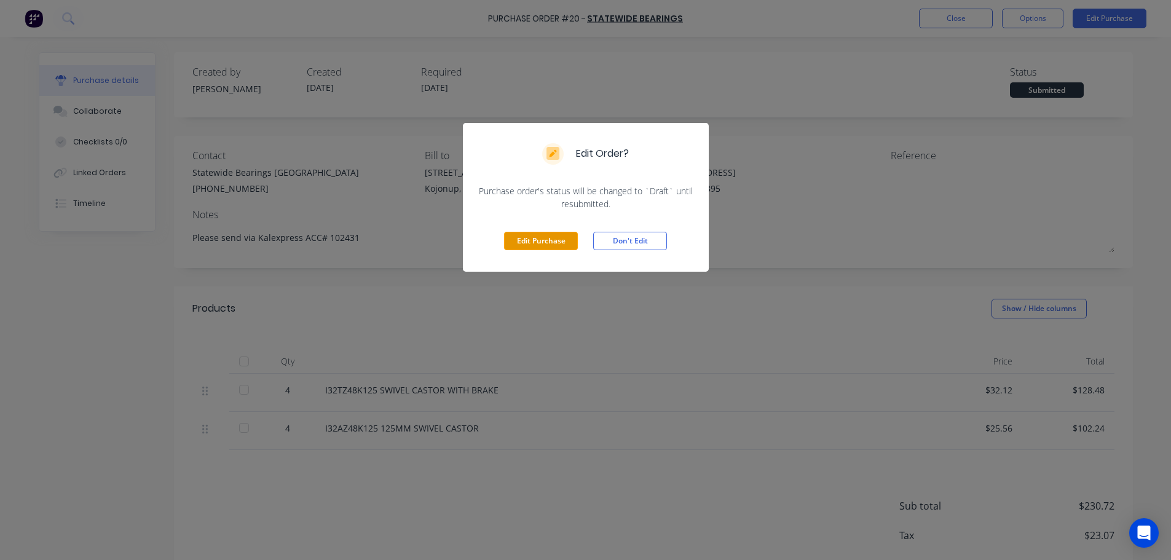
click at [555, 235] on button "Edit Purchase" at bounding box center [541, 241] width 74 height 18
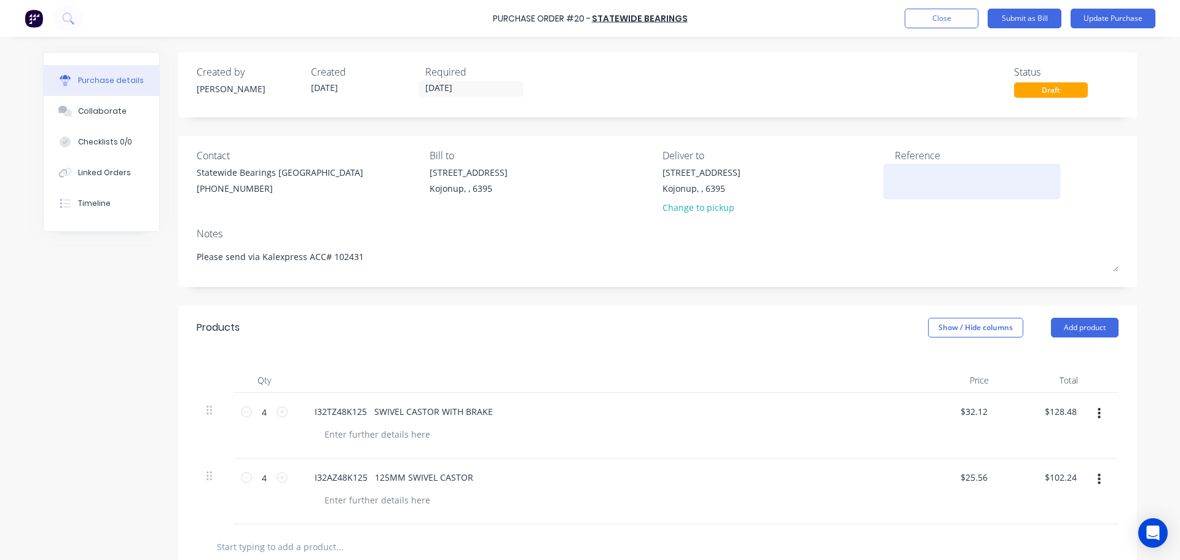
type textarea "x"
click at [927, 166] on div at bounding box center [972, 181] width 154 height 31
click at [923, 173] on textarea at bounding box center [972, 180] width 154 height 28
type textarea "Netball"
type textarea "x"
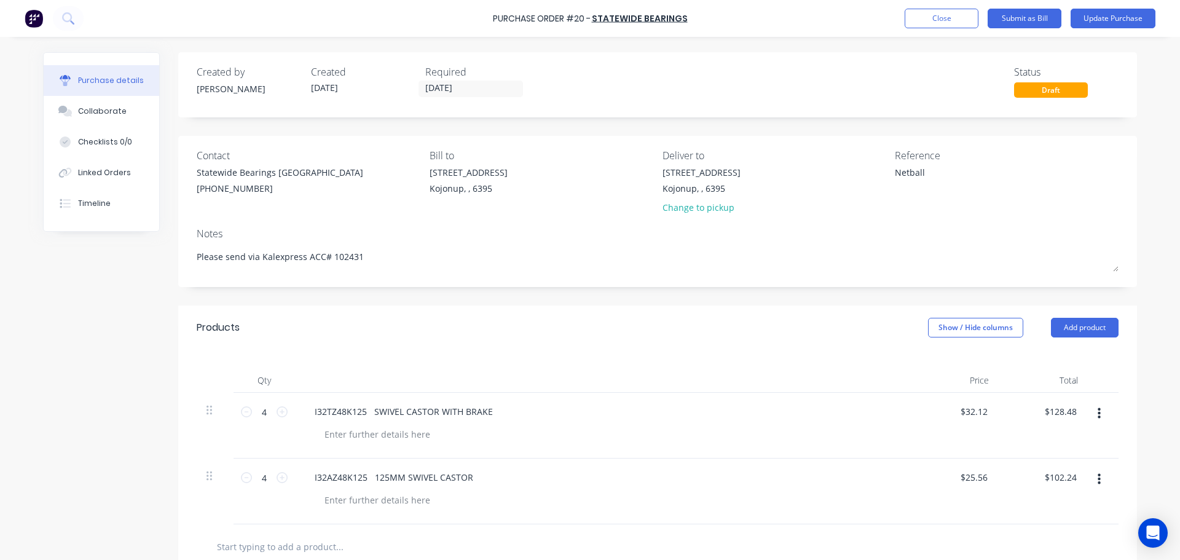
type textarea "Netball c"
type textarea "x"
type textarea "Netball cl"
type textarea "x"
type textarea "Netball clu"
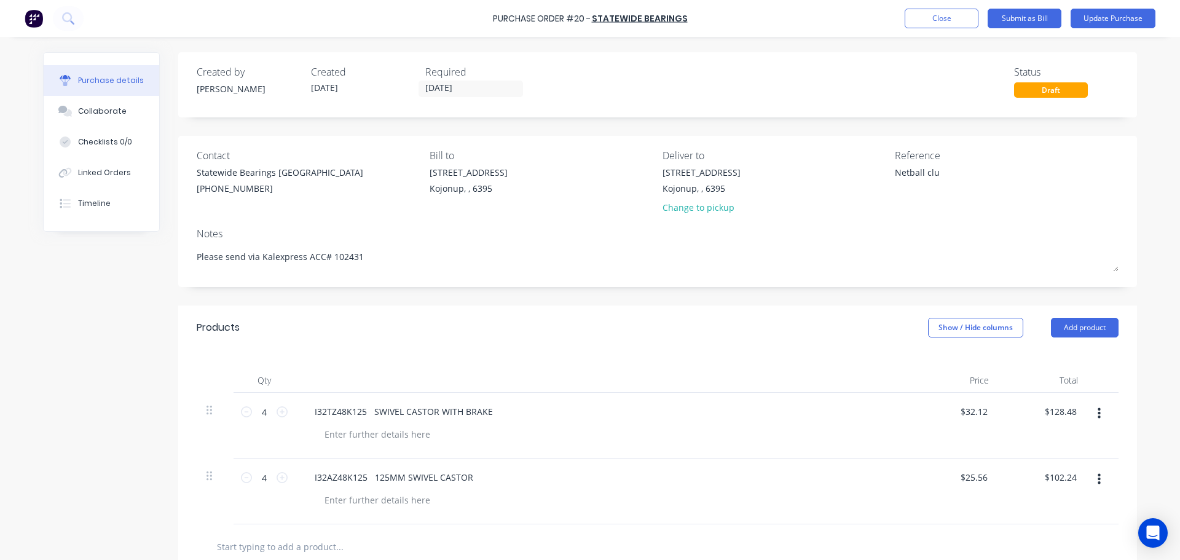
type textarea "x"
type textarea "Netball club"
click at [1126, 20] on button "Update Purchase" at bounding box center [1112, 19] width 85 height 20
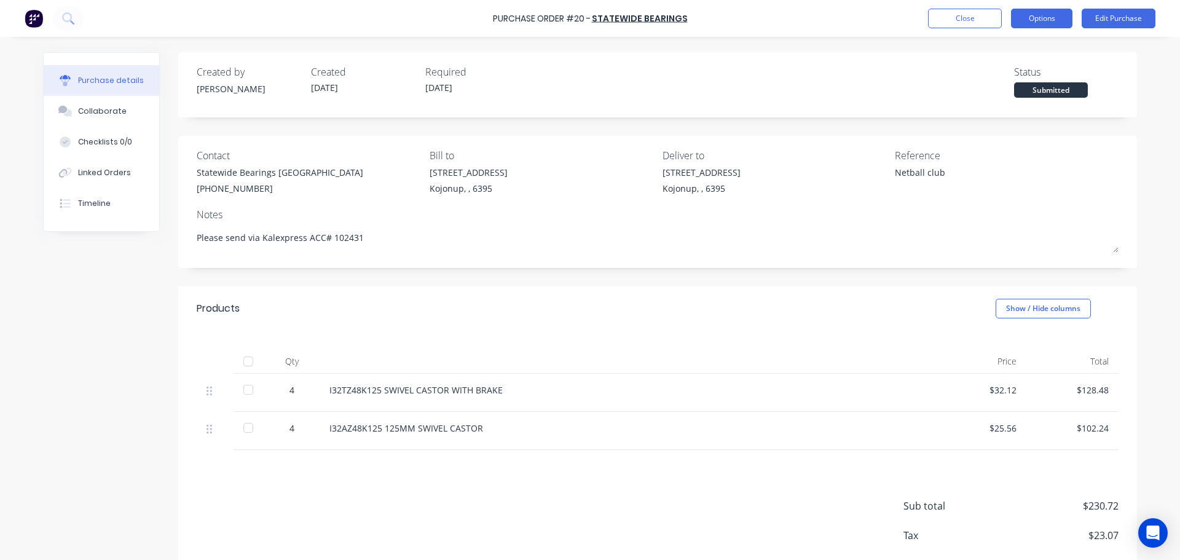
click at [1050, 17] on button "Options" at bounding box center [1041, 19] width 61 height 20
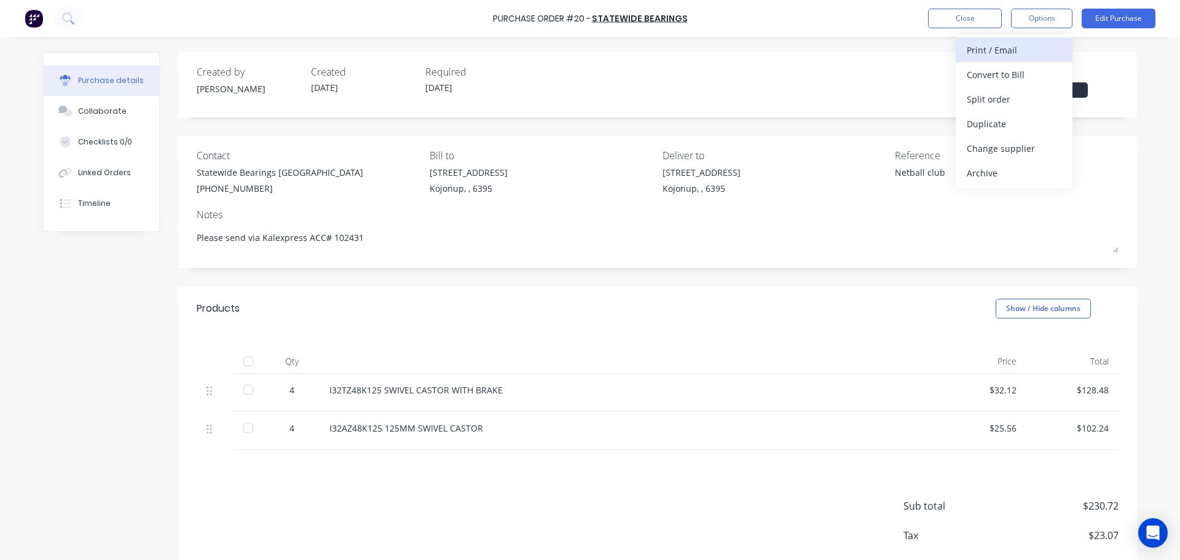
click at [1028, 47] on div "Print / Email" at bounding box center [1014, 50] width 95 height 18
click at [994, 73] on div "With pricing" at bounding box center [1014, 75] width 95 height 18
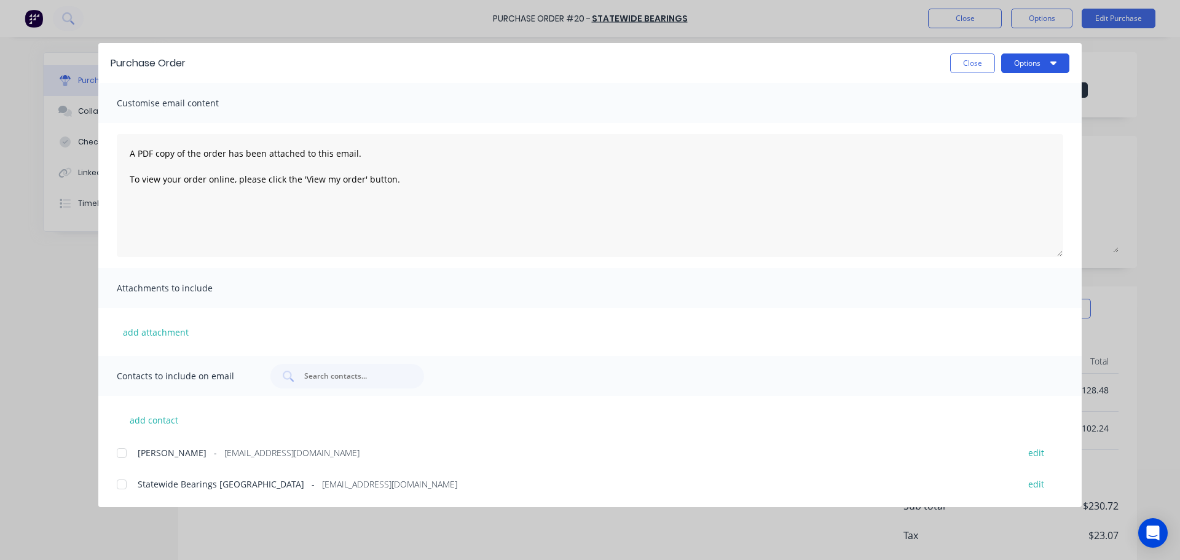
click at [1042, 71] on button "Options" at bounding box center [1035, 63] width 68 height 20
click at [1007, 95] on div "Preview" at bounding box center [1011, 94] width 95 height 18
click at [1046, 68] on button "Options" at bounding box center [1035, 63] width 68 height 20
click at [897, 86] on div "Customise email content" at bounding box center [589, 103] width 983 height 40
click at [1015, 68] on button "Options" at bounding box center [1035, 63] width 68 height 20
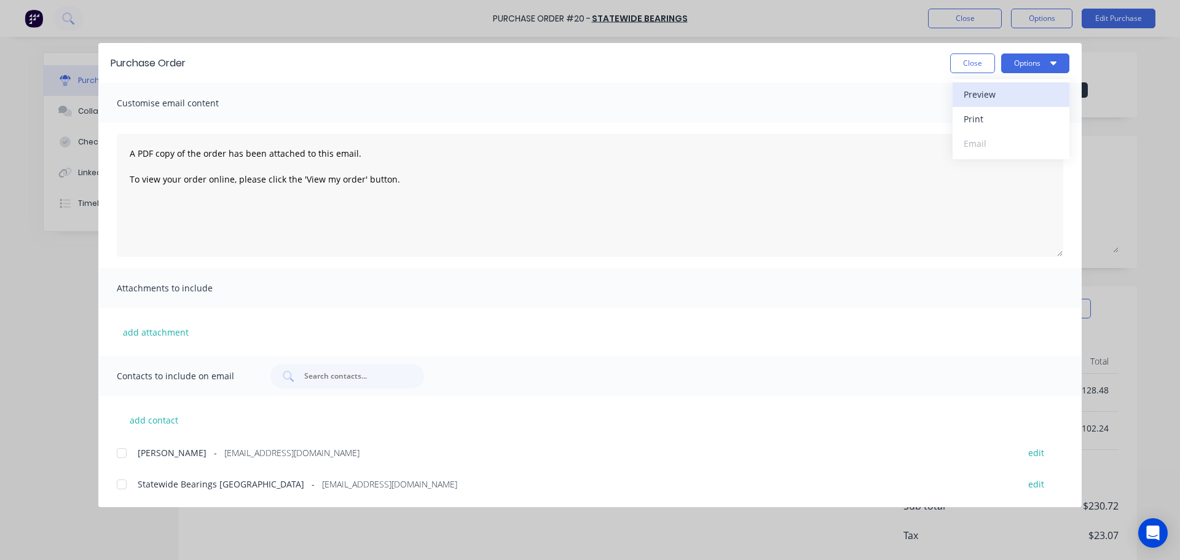
click at [973, 100] on div "Preview" at bounding box center [1011, 94] width 95 height 18
click at [962, 55] on button "Close" at bounding box center [972, 63] width 45 height 20
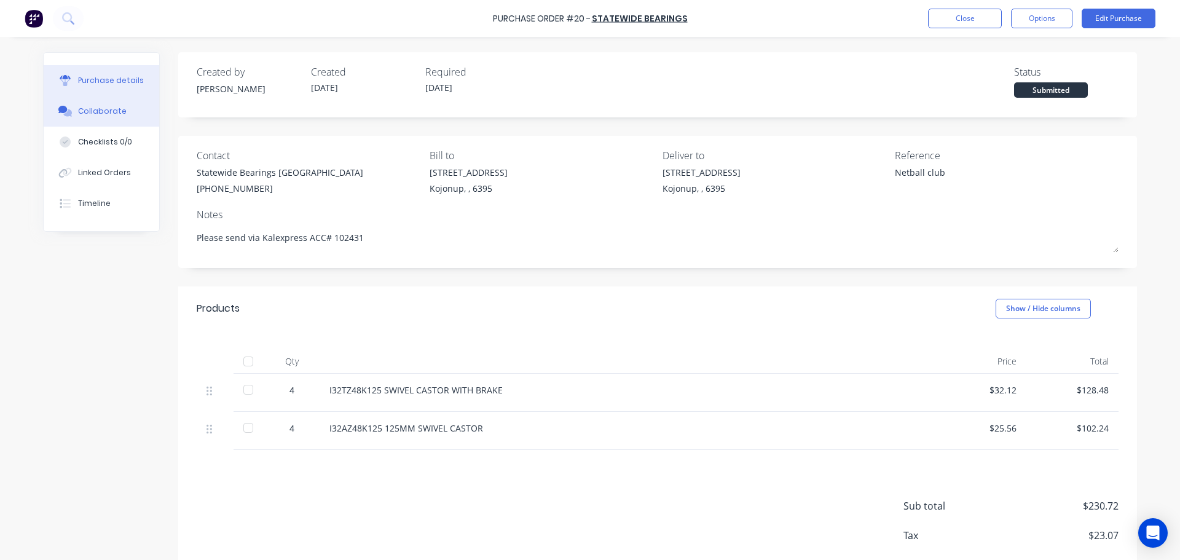
click at [90, 116] on div "Collaborate" at bounding box center [102, 111] width 49 height 11
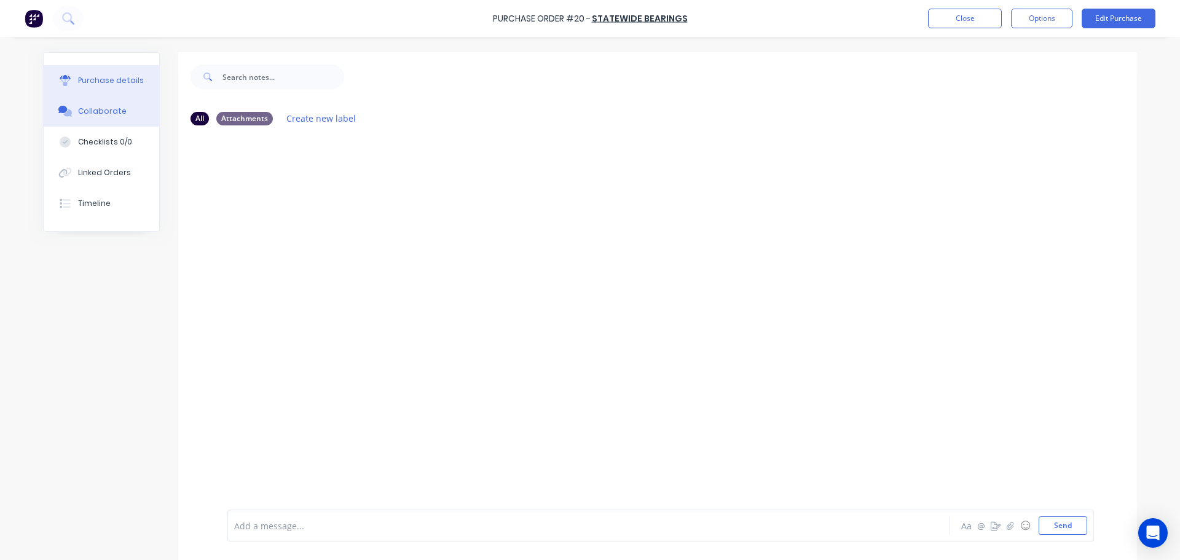
click at [122, 85] on div "Purchase details" at bounding box center [111, 80] width 66 height 11
type textarea "x"
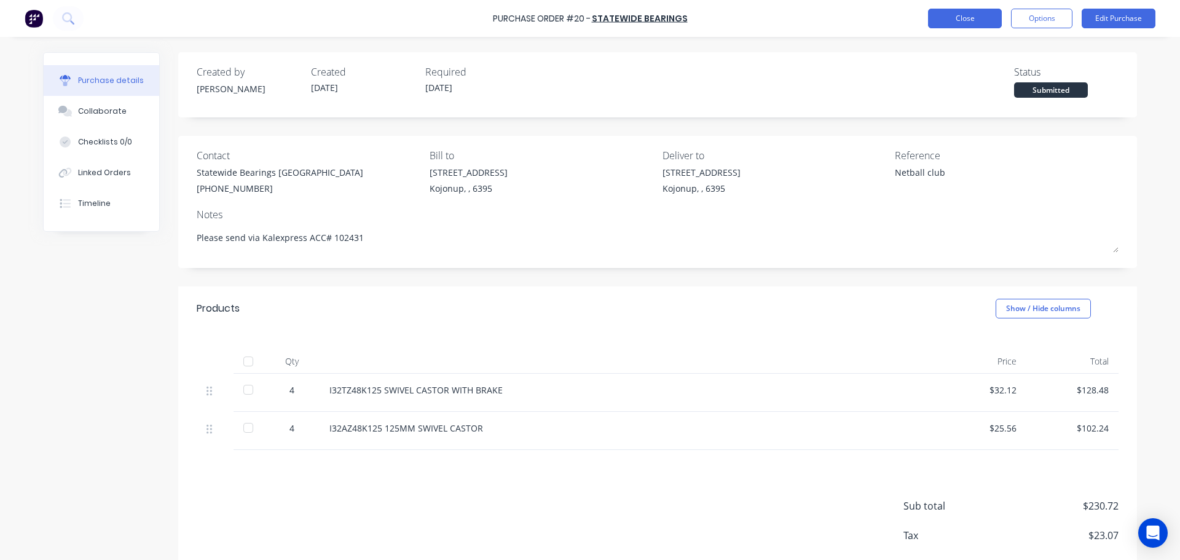
click at [956, 18] on button "Close" at bounding box center [965, 19] width 74 height 20
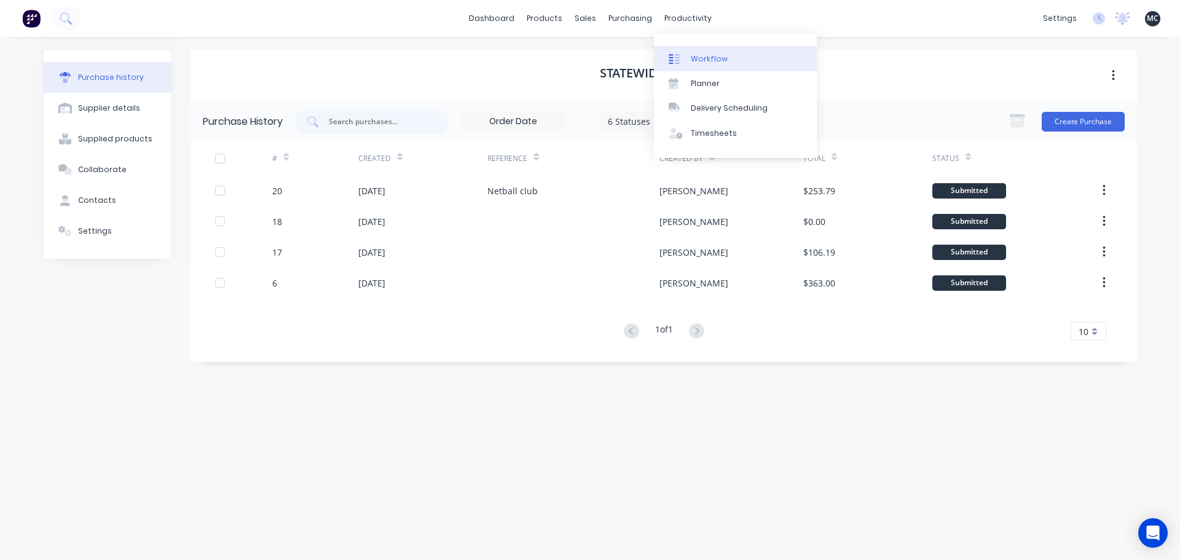
click at [688, 57] on link "Workflow" at bounding box center [735, 58] width 163 height 25
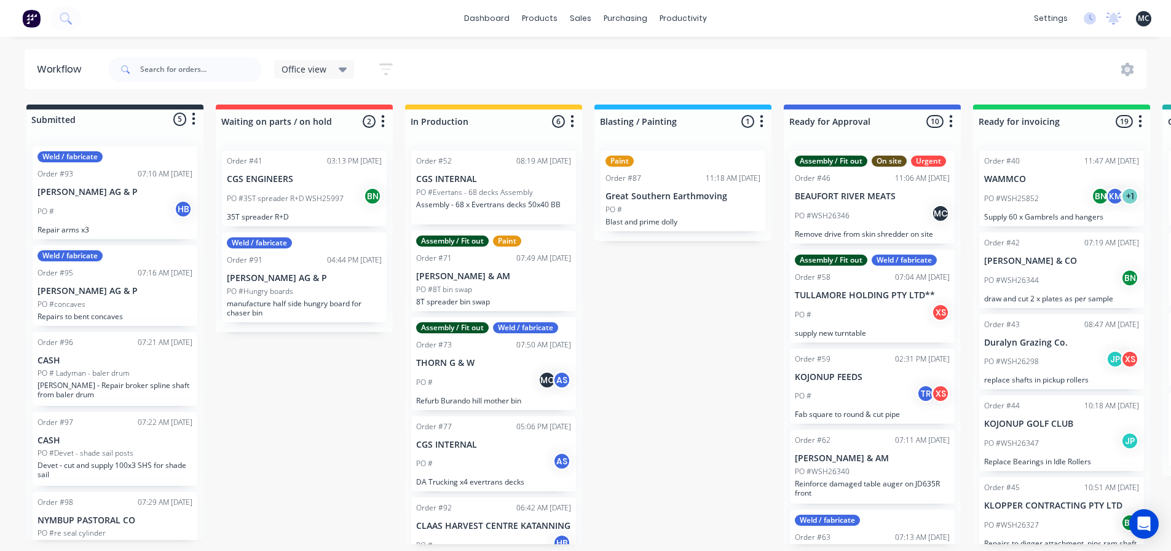
click at [689, 166] on div "Paint" at bounding box center [682, 160] width 155 height 11
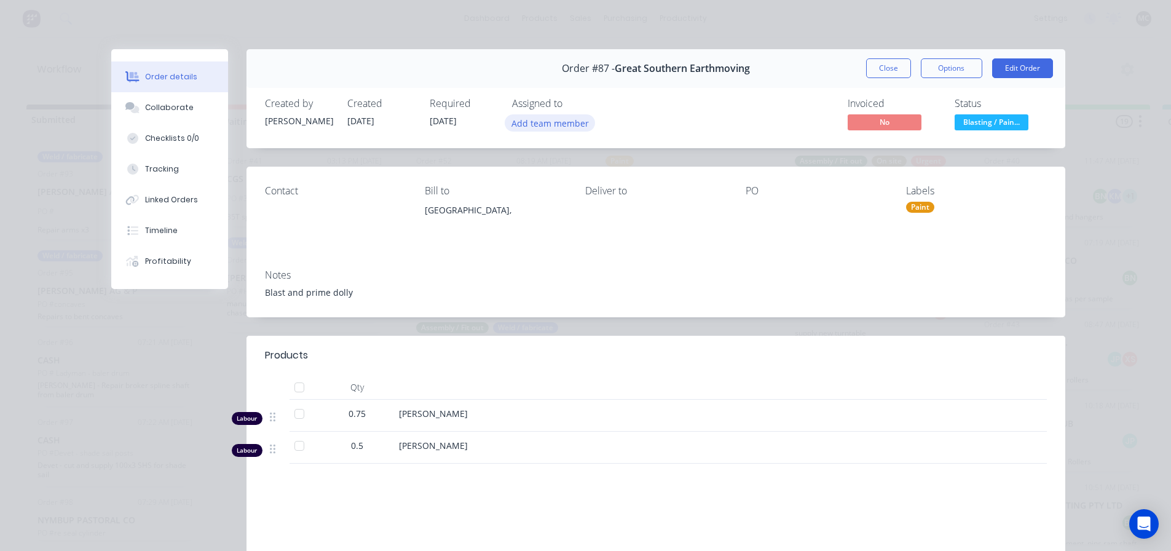
click at [550, 123] on button "Add team member" at bounding box center [549, 122] width 90 height 17
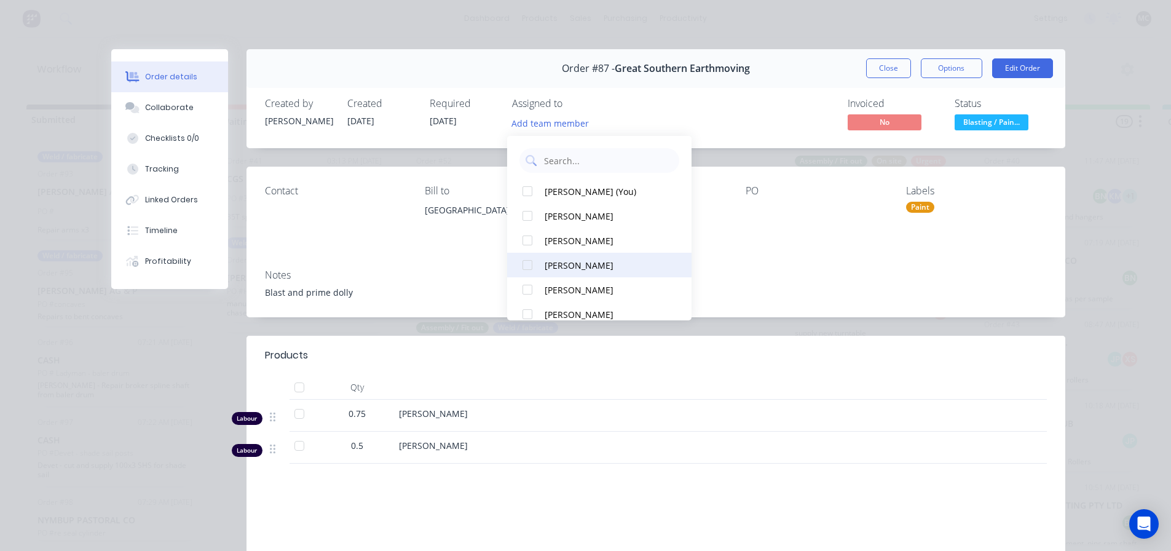
click at [528, 261] on div at bounding box center [527, 265] width 25 height 25
click at [661, 116] on div "Invoiced No Status Blasting / Pain..." at bounding box center [841, 116] width 412 height 36
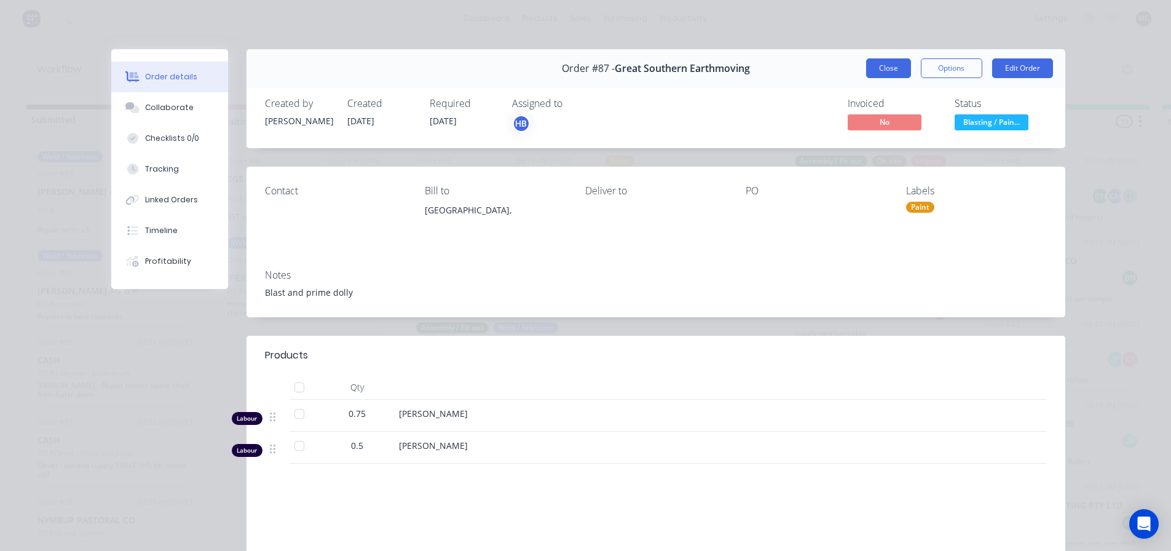
click at [883, 73] on button "Close" at bounding box center [888, 68] width 45 height 20
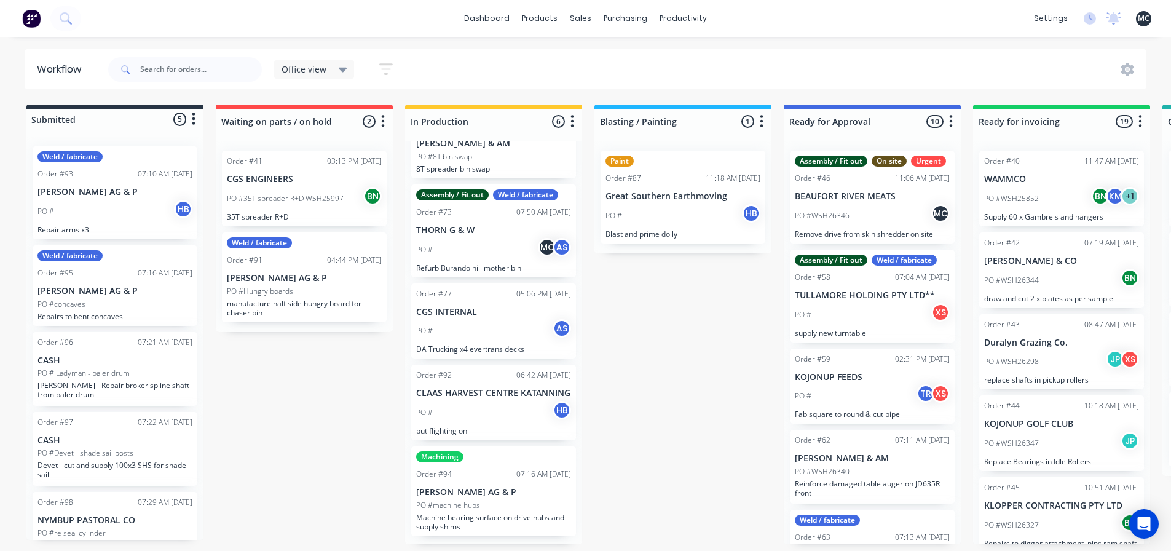
scroll to position [136, 0]
click at [238, 407] on div "Submitted 5 Status colour #273444 hex #273444 Save Cancel Summaries Total order…" at bounding box center [837, 323] width 1693 height 439
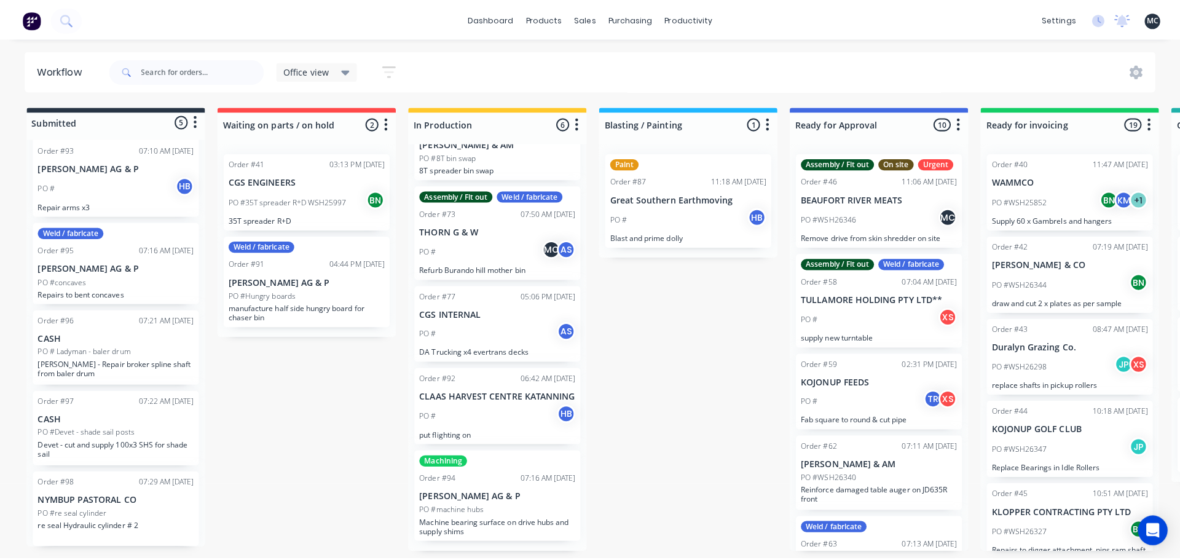
scroll to position [0, 0]
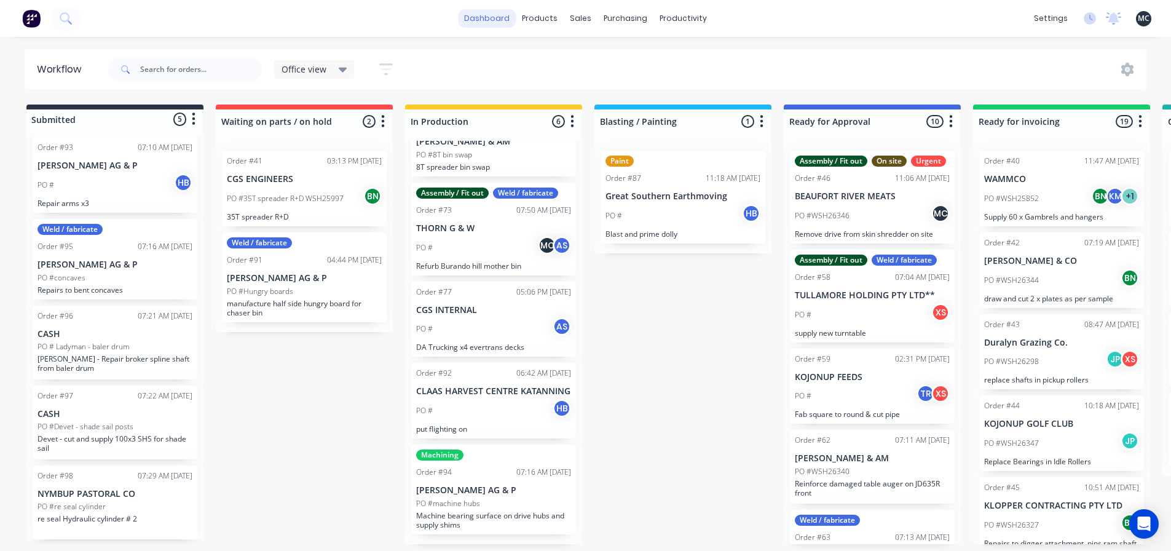
click at [493, 17] on link "dashboard" at bounding box center [487, 18] width 58 height 18
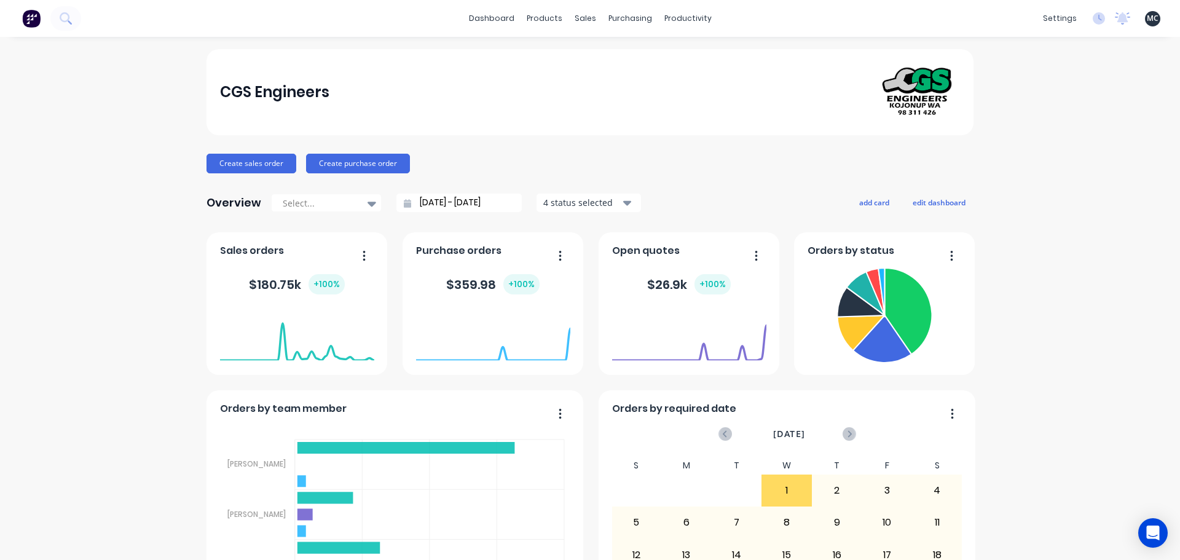
click at [978, 178] on div "CGS Engineers Create sales order Create purchase order Overview Select... [DATE…" at bounding box center [590, 527] width 1180 height 957
